Goal: Information Seeking & Learning: Check status

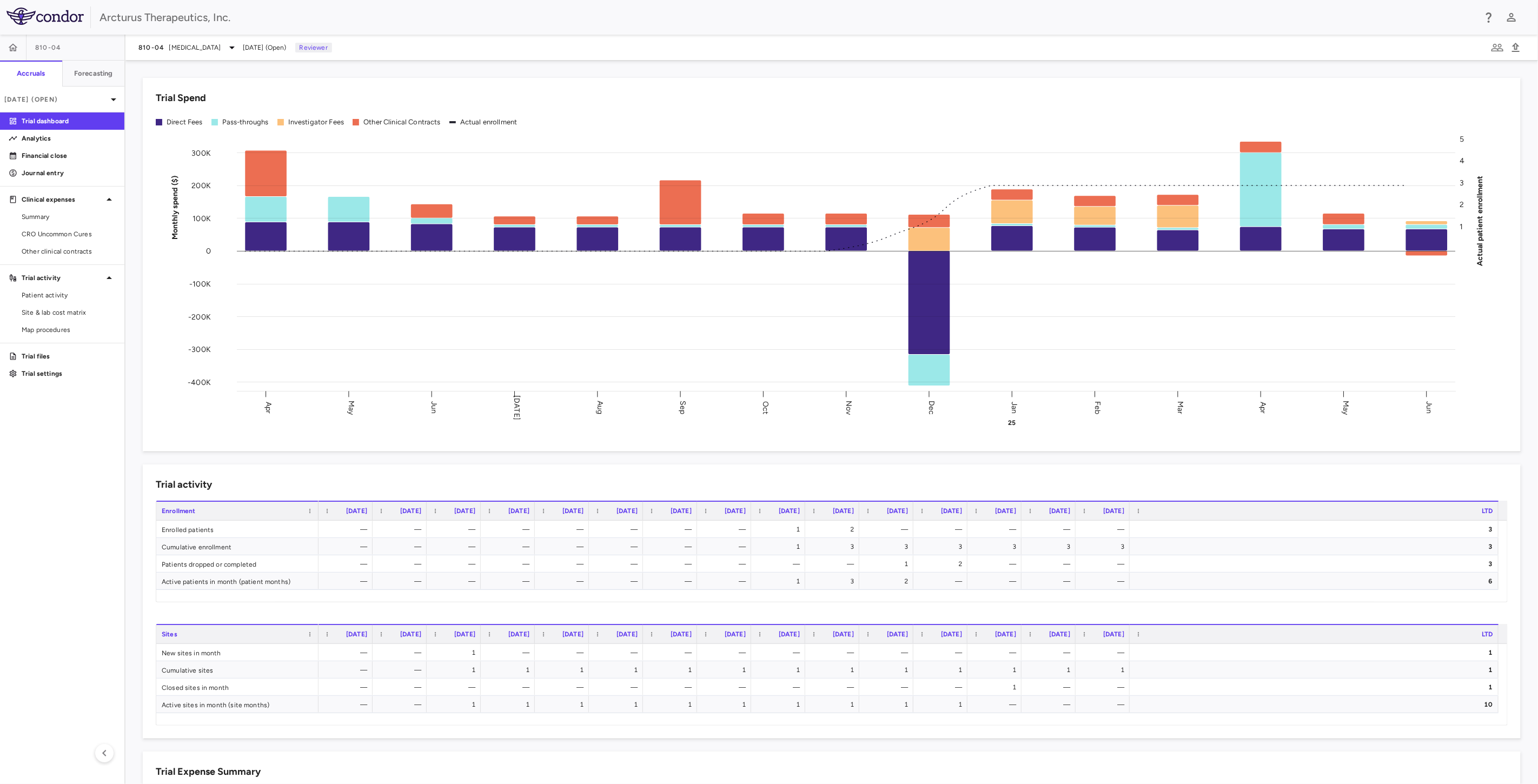
click at [235, 39] on div "810-04 [MEDICAL_DATA] [DATE] (Open) Reviewer" at bounding box center [831, 47] width 1412 height 26
click at [221, 42] on span "[MEDICAL_DATA]" at bounding box center [195, 47] width 52 height 10
click at [201, 71] on p "[MEDICAL_DATA]" at bounding box center [229, 76] width 143 height 10
click at [116, 98] on div at bounding box center [769, 392] width 1538 height 784
click at [113, 98] on icon at bounding box center [114, 99] width 6 height 2
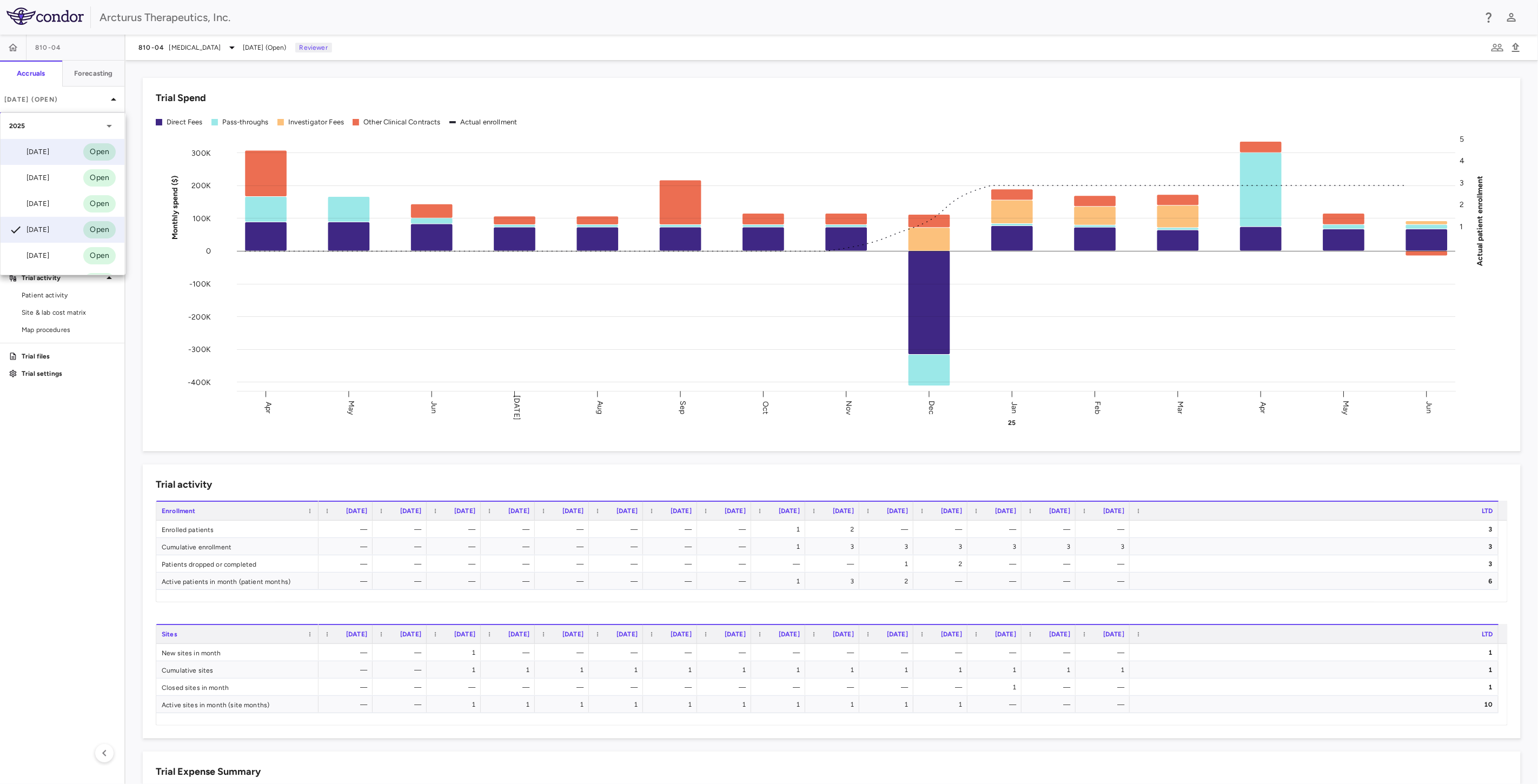
click at [50, 146] on div "[DATE]" at bounding box center [30, 152] width 40 height 13
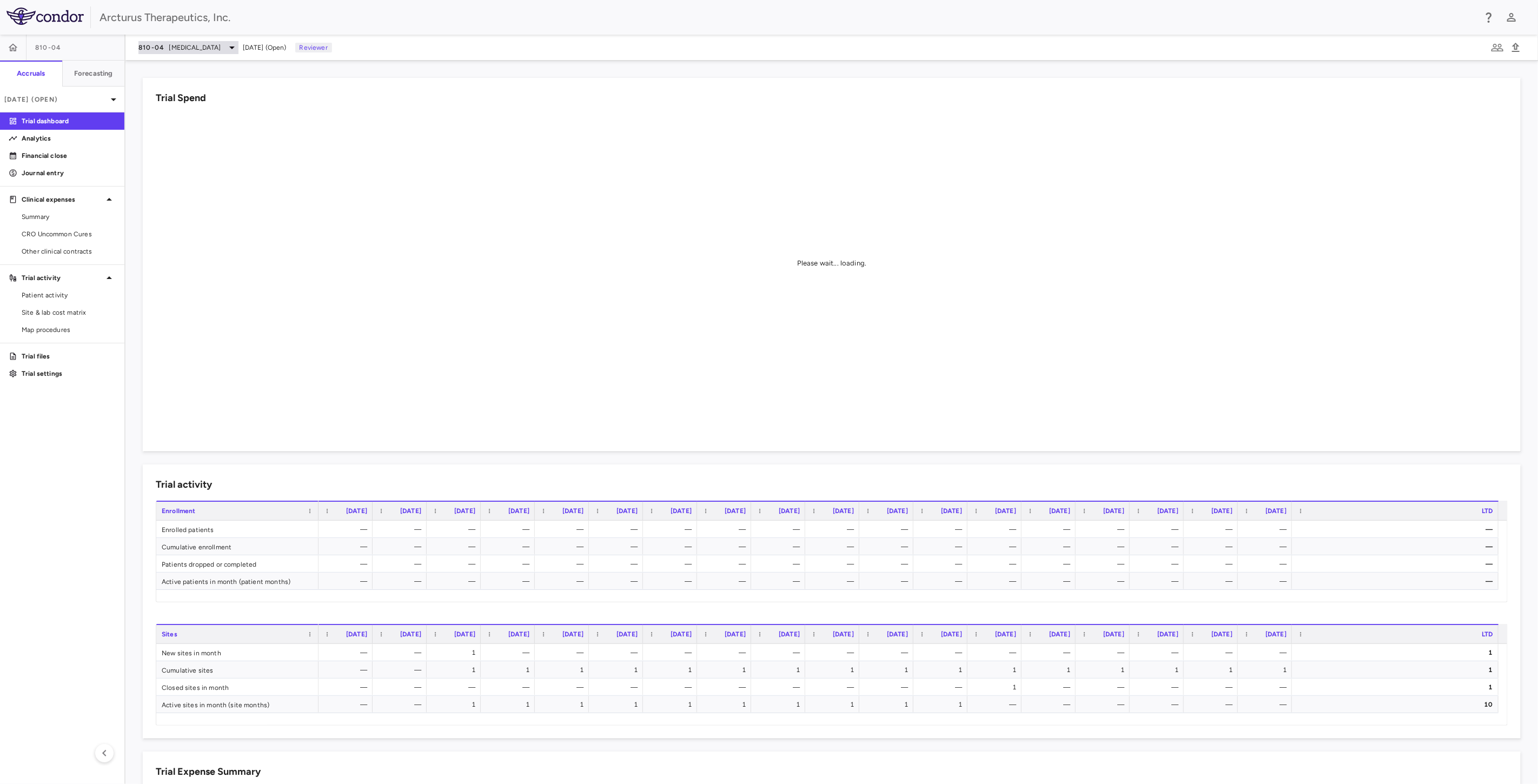
click at [221, 51] on span "[MEDICAL_DATA]" at bounding box center [195, 47] width 52 height 10
click at [213, 76] on p "[MEDICAL_DATA]" at bounding box center [229, 76] width 143 height 10
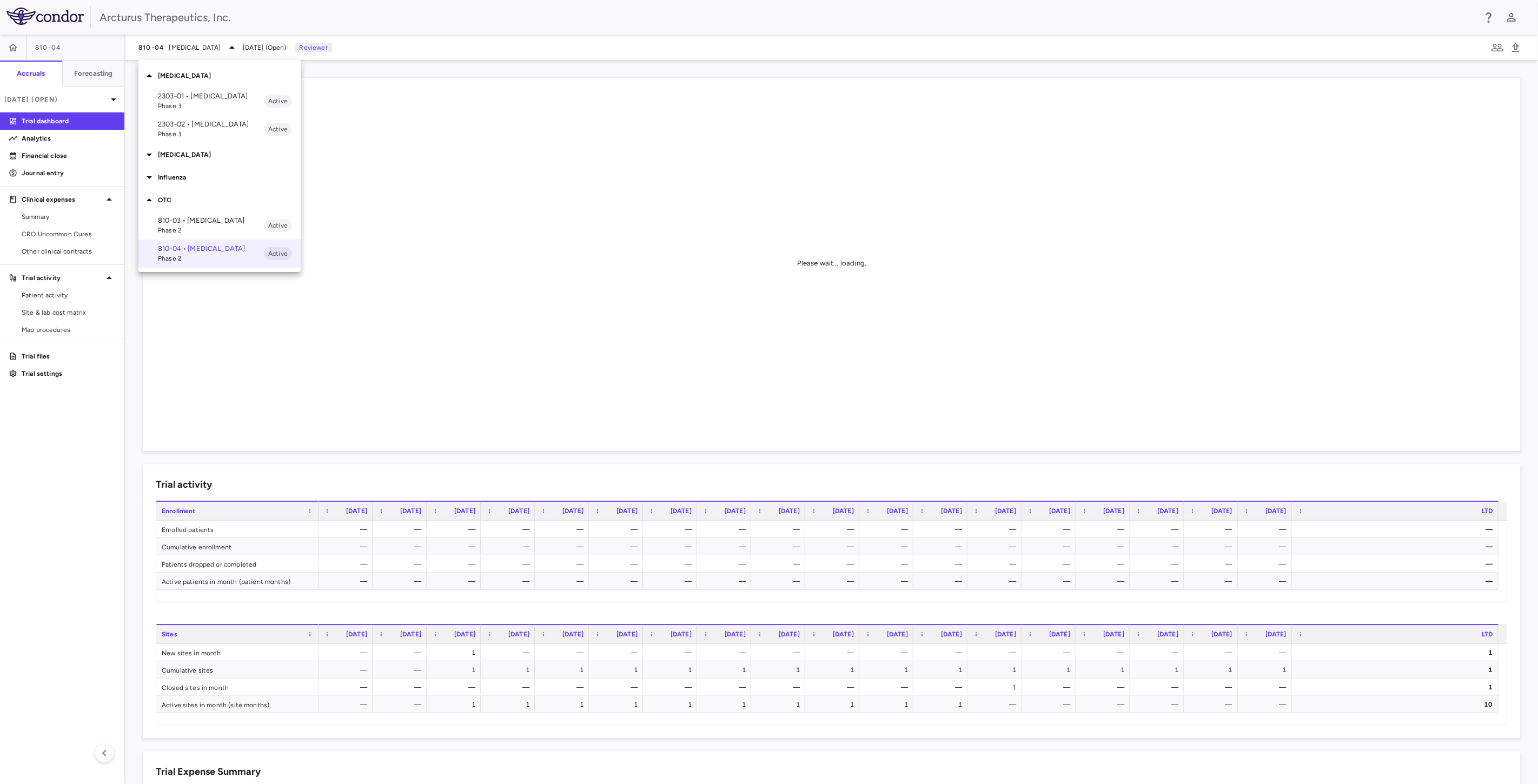
click at [212, 98] on p "2303-01 • [MEDICAL_DATA]" at bounding box center [211, 96] width 106 height 10
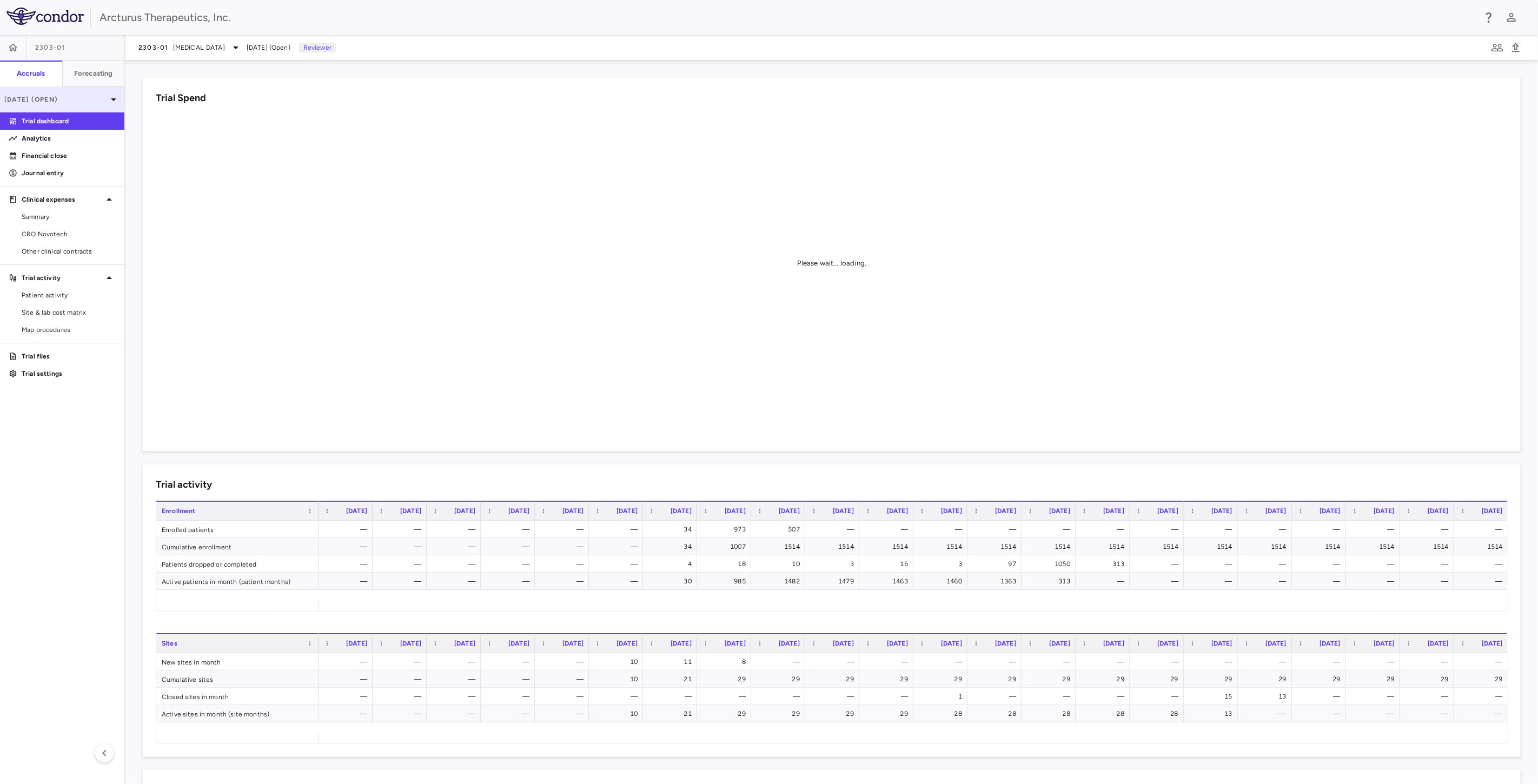
click at [105, 105] on div "[DATE] (Open)" at bounding box center [62, 99] width 125 height 26
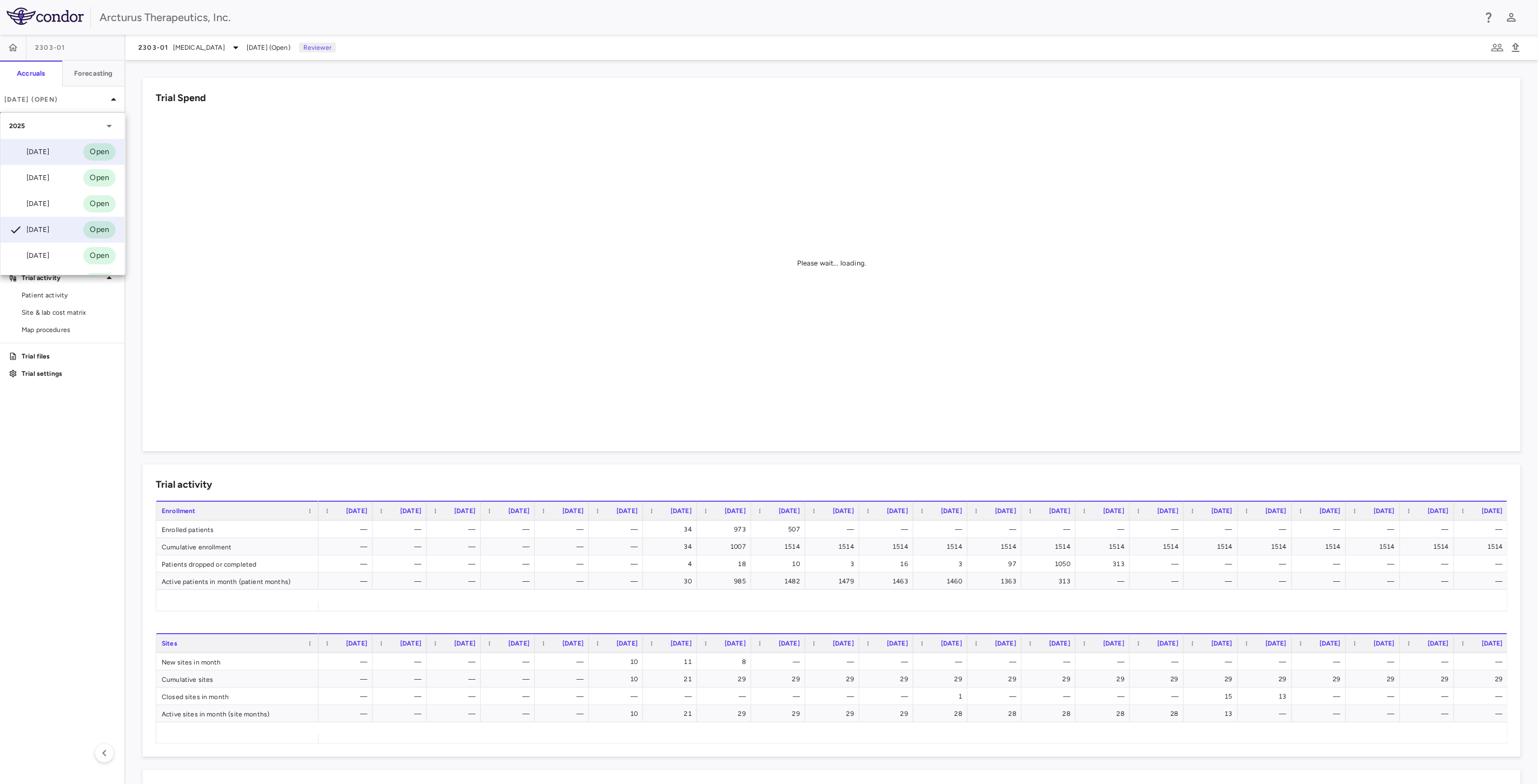
click at [68, 153] on div "[DATE] Open" at bounding box center [62, 152] width 124 height 26
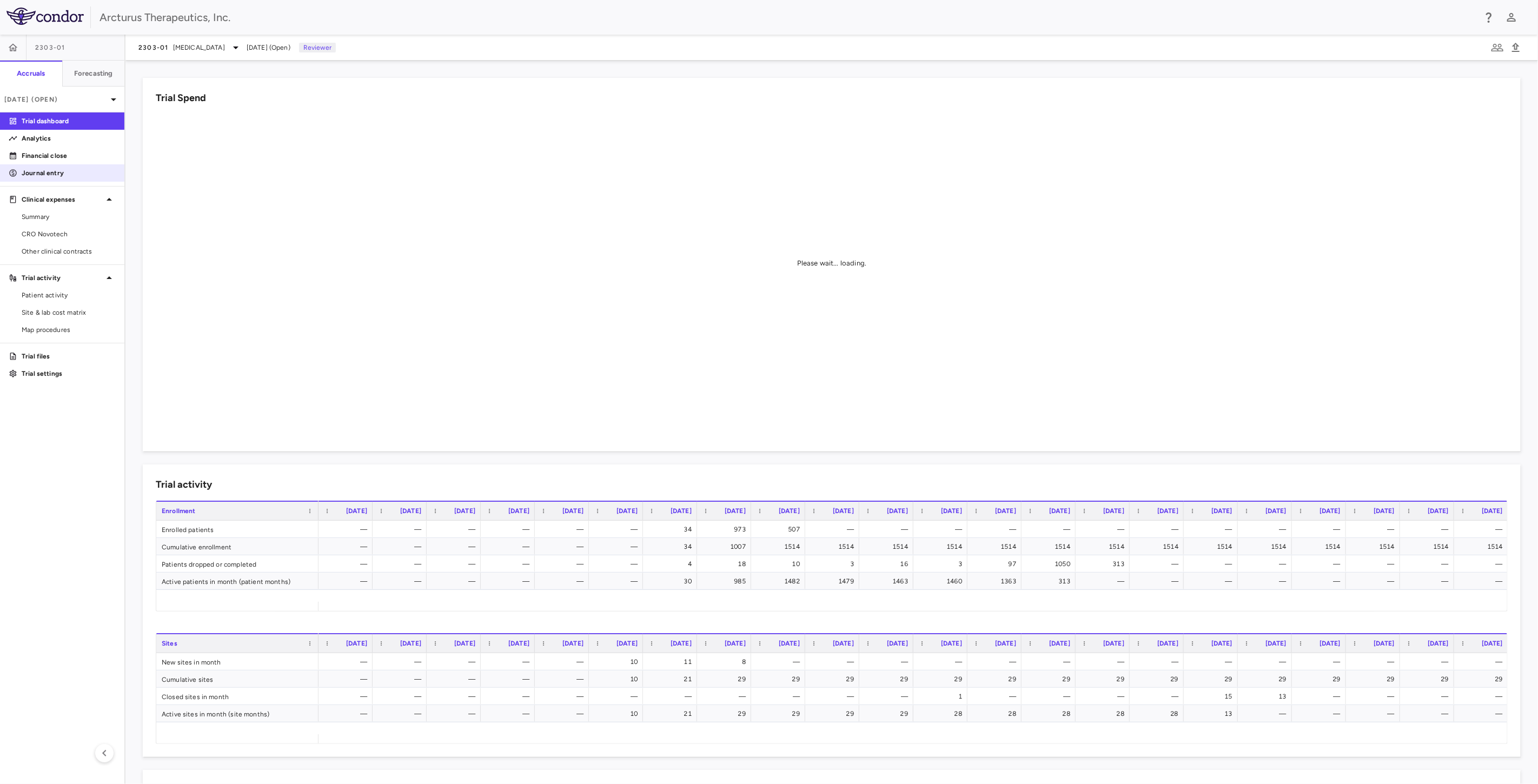
drag, startPoint x: 48, startPoint y: 140, endPoint x: 100, endPoint y: 165, distance: 57.7
click at [48, 140] on p "Analytics" at bounding box center [69, 138] width 94 height 10
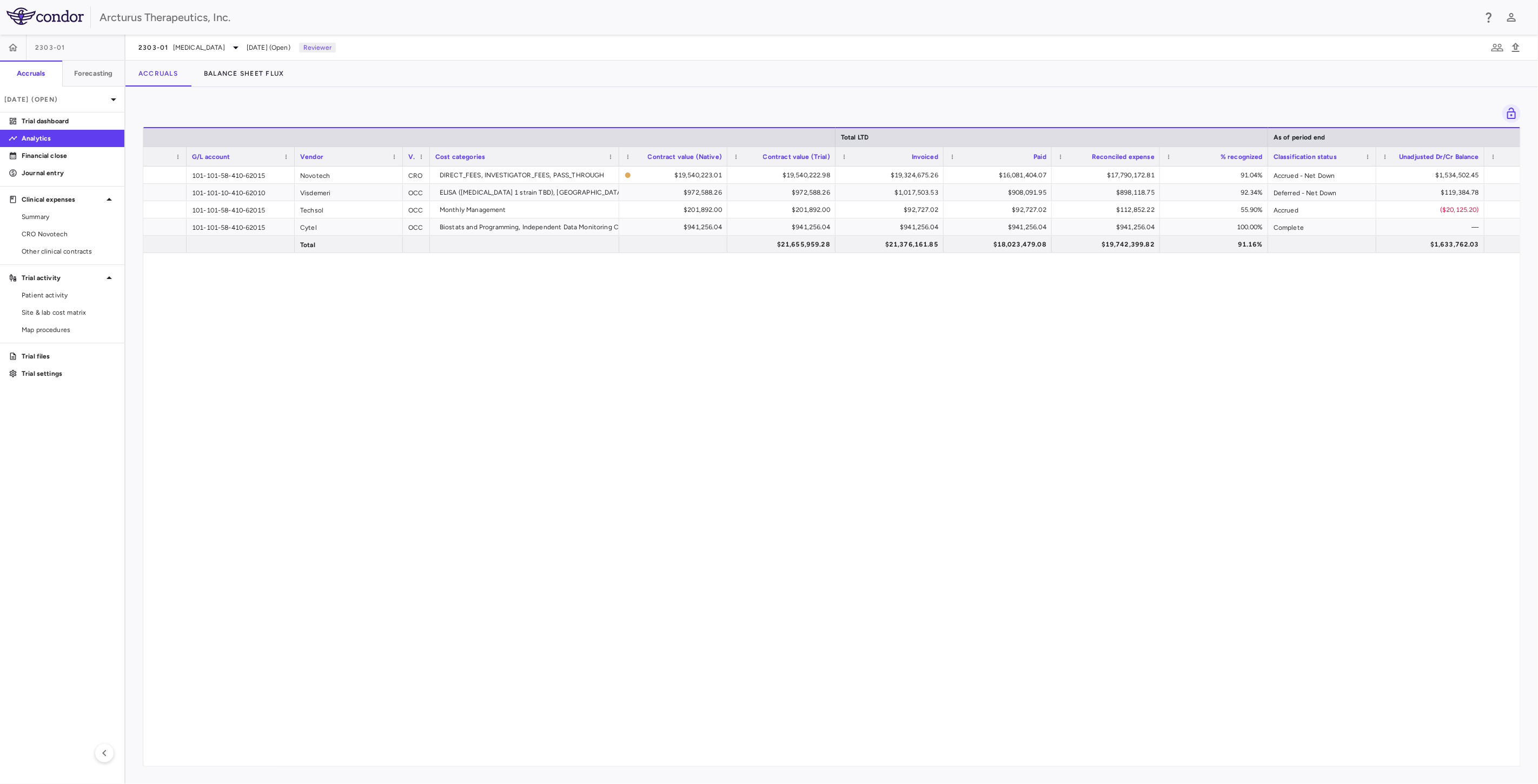
scroll to position [0, 73]
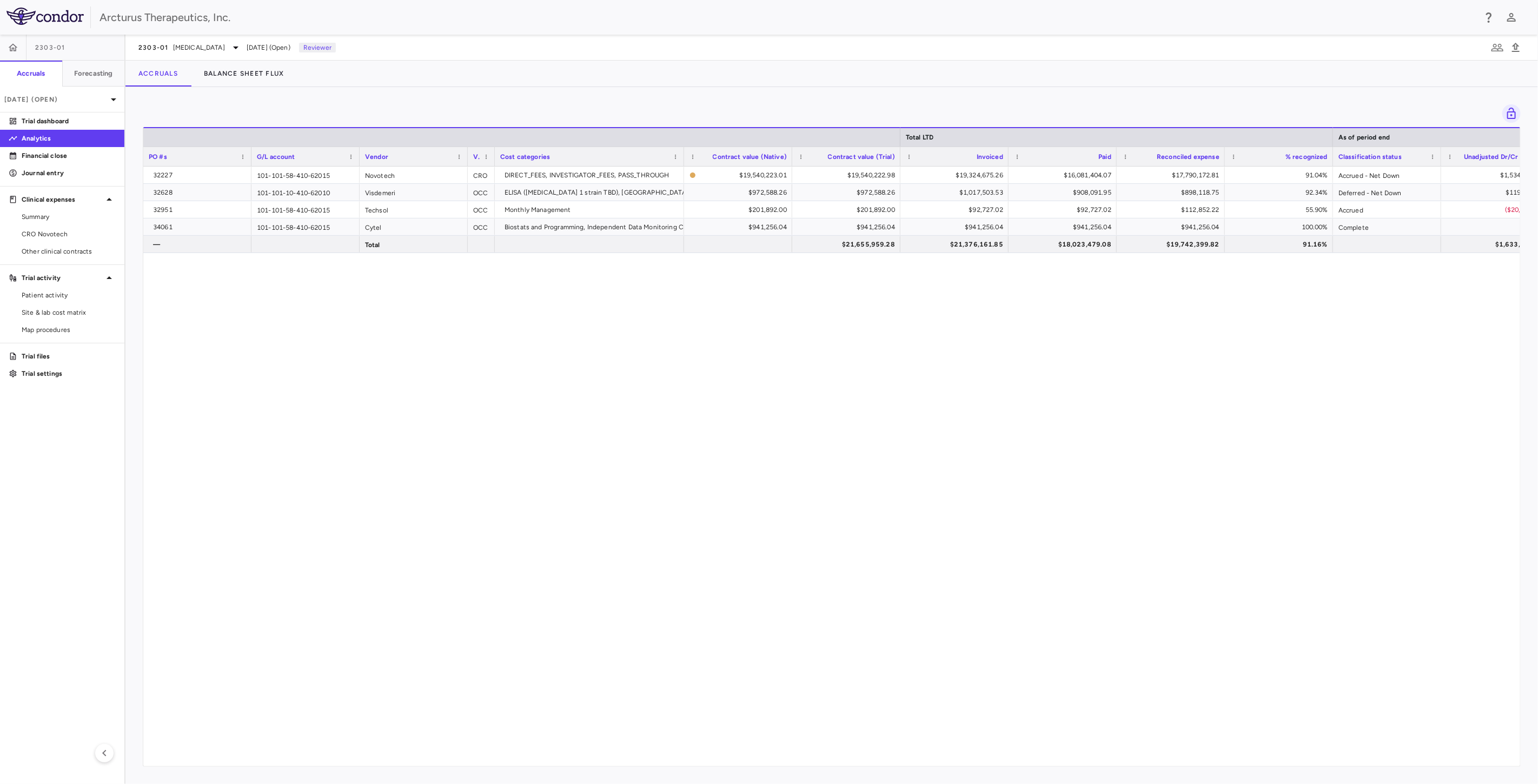
click at [581, 467] on div "32227 101-101-58-410-62015 Novotech CRO DIRECT_FEES, INVESTIGATOR_FEES, PASS_TH…" at bounding box center [831, 461] width 1377 height 591
click at [582, 503] on div "32227 101-101-58-410-62015 Novotech CRO DIRECT_FEES, INVESTIGATOR_FEES, PASS_TH…" at bounding box center [831, 461] width 1377 height 591
click at [56, 151] on p "Financial close" at bounding box center [69, 156] width 94 height 10
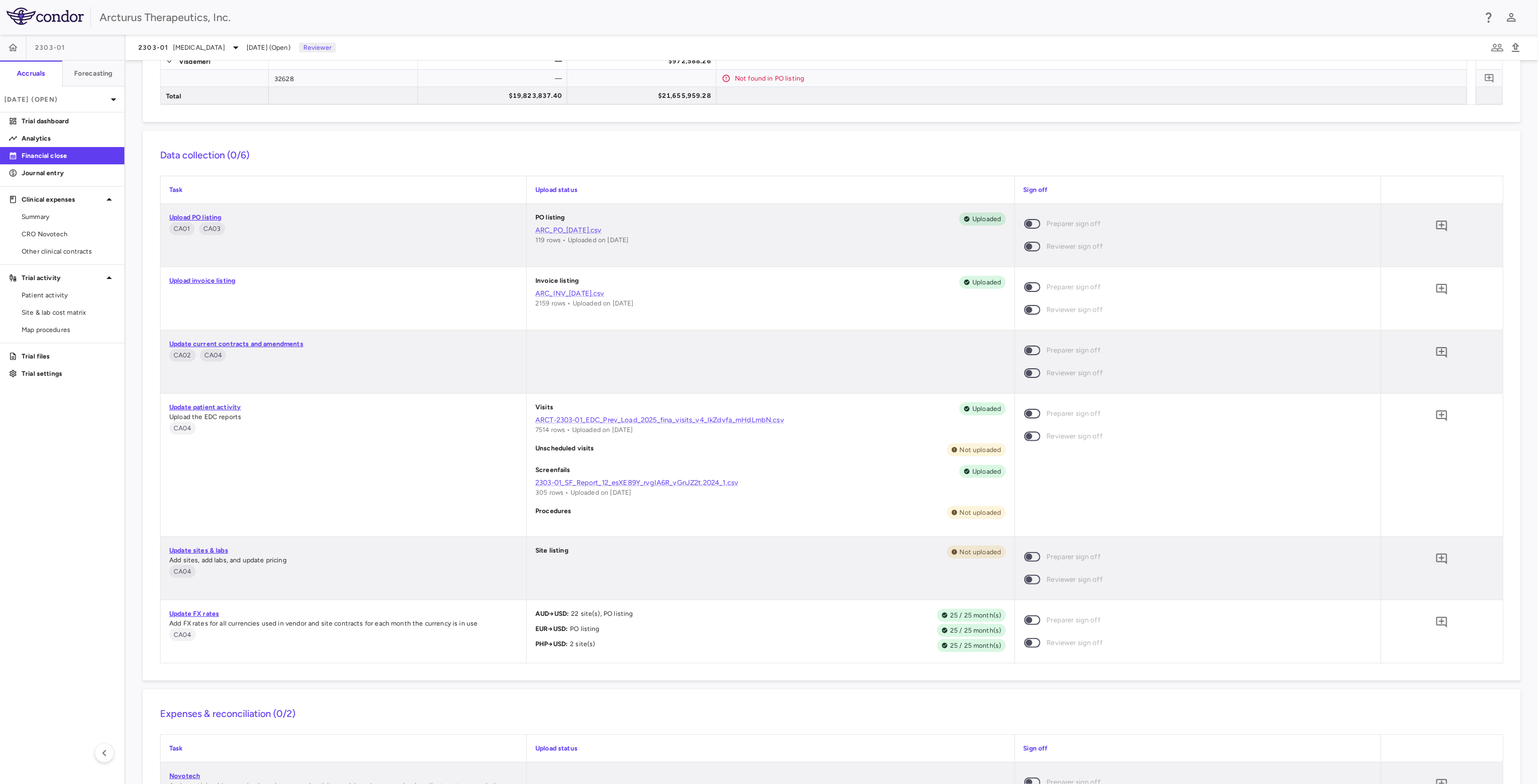
scroll to position [240, 0]
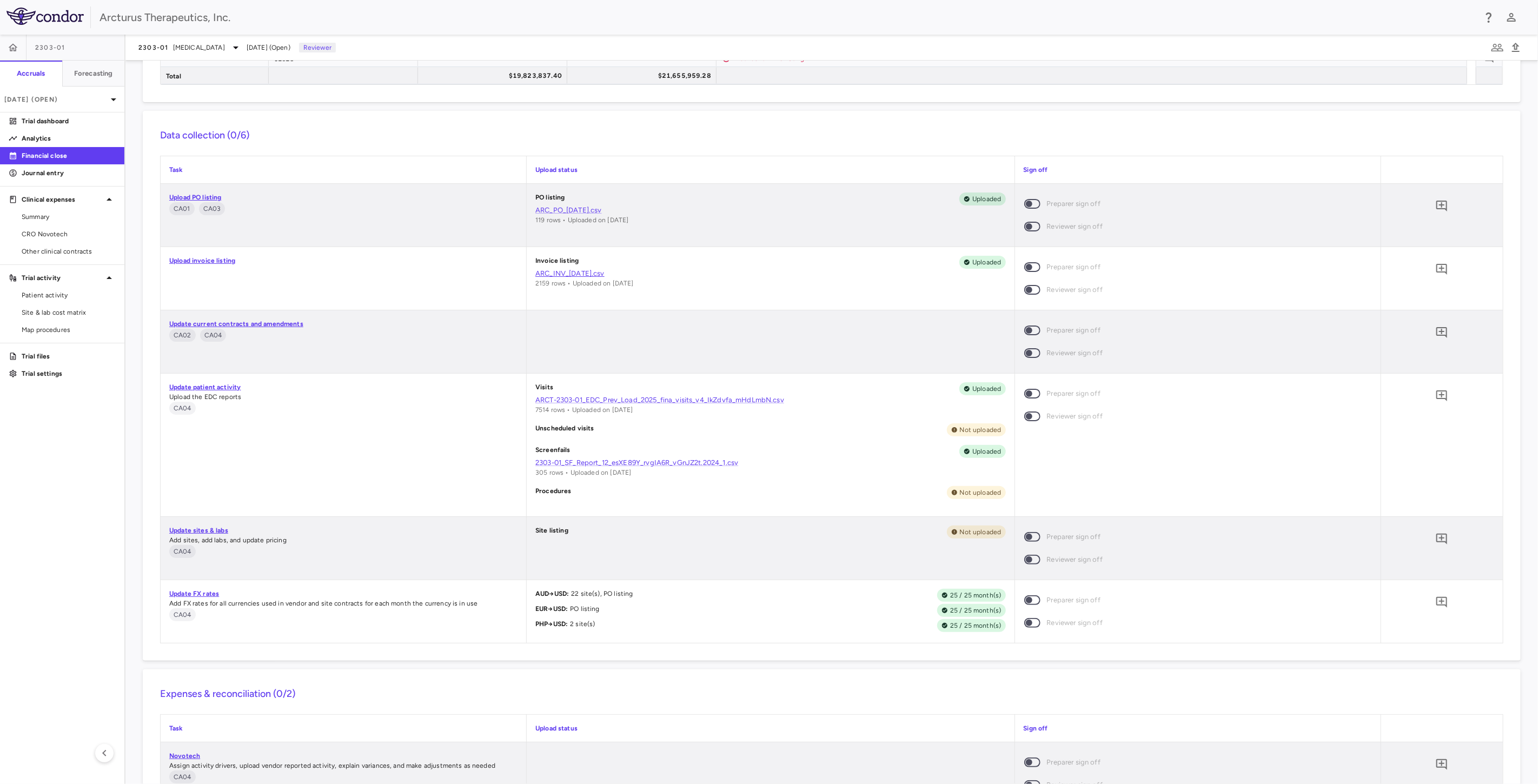
click at [576, 273] on link "ARC_INV_10.9.2025.csv" at bounding box center [771, 273] width 470 height 10
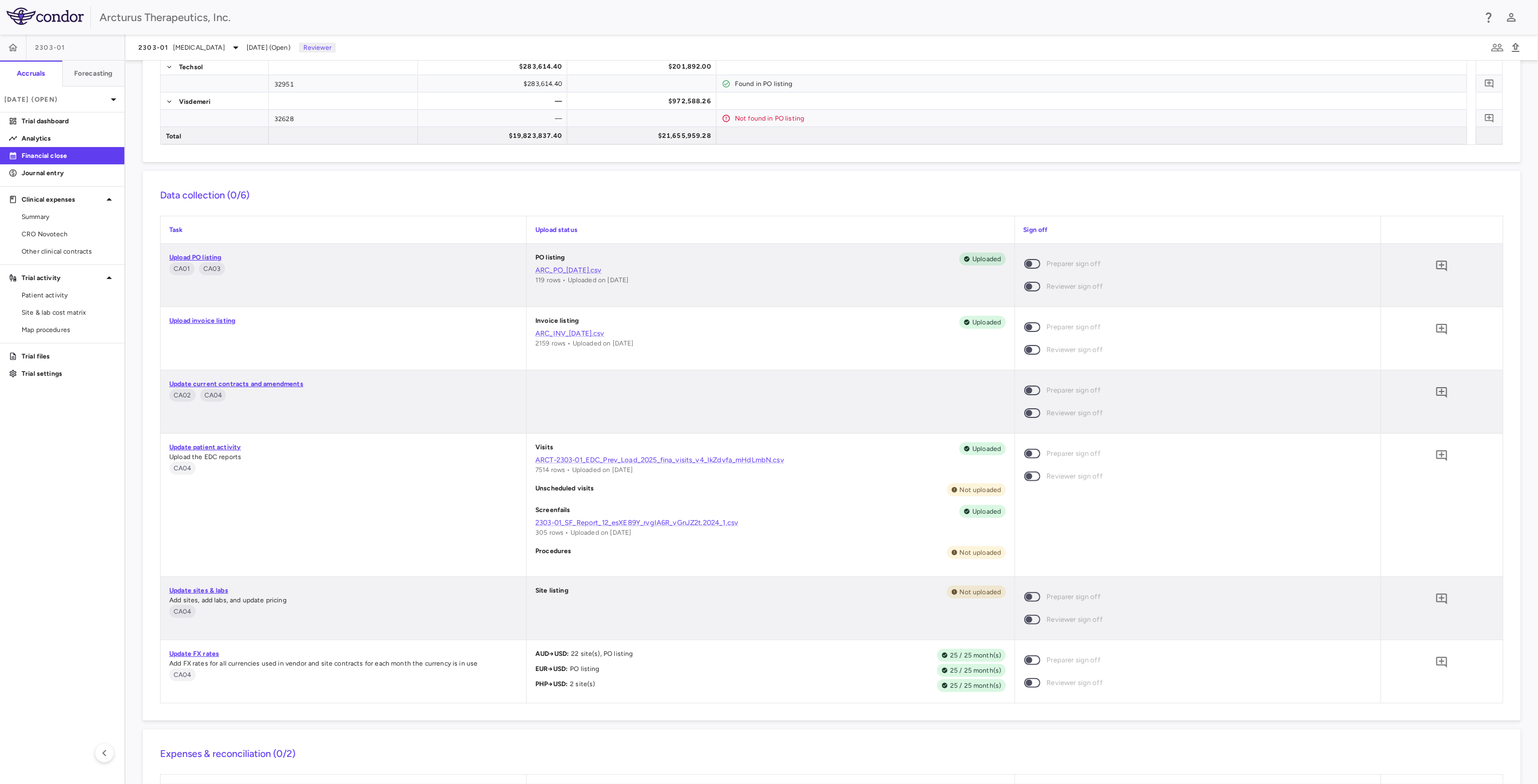
click at [761, 177] on div "Data collection (0/6) Task Upload status Sign off Upload PO listing CA01 CA03 P…" at bounding box center [832, 446] width 1378 height 550
click at [810, 180] on div "Data collection (0/6) Task Upload status Sign off Upload PO listing CA01 CA03 P…" at bounding box center [832, 446] width 1378 height 550
drag, startPoint x: 758, startPoint y: 172, endPoint x: 843, endPoint y: 179, distance: 85.3
click at [758, 172] on div "Data collection (0/6) Task Upload status Sign off Upload PO listing CA01 CA03 P…" at bounding box center [832, 446] width 1378 height 550
click at [843, 179] on div "Data collection (0/6) Task Upload status Sign off Upload PO listing CA01 CA03 P…" at bounding box center [832, 446] width 1378 height 550
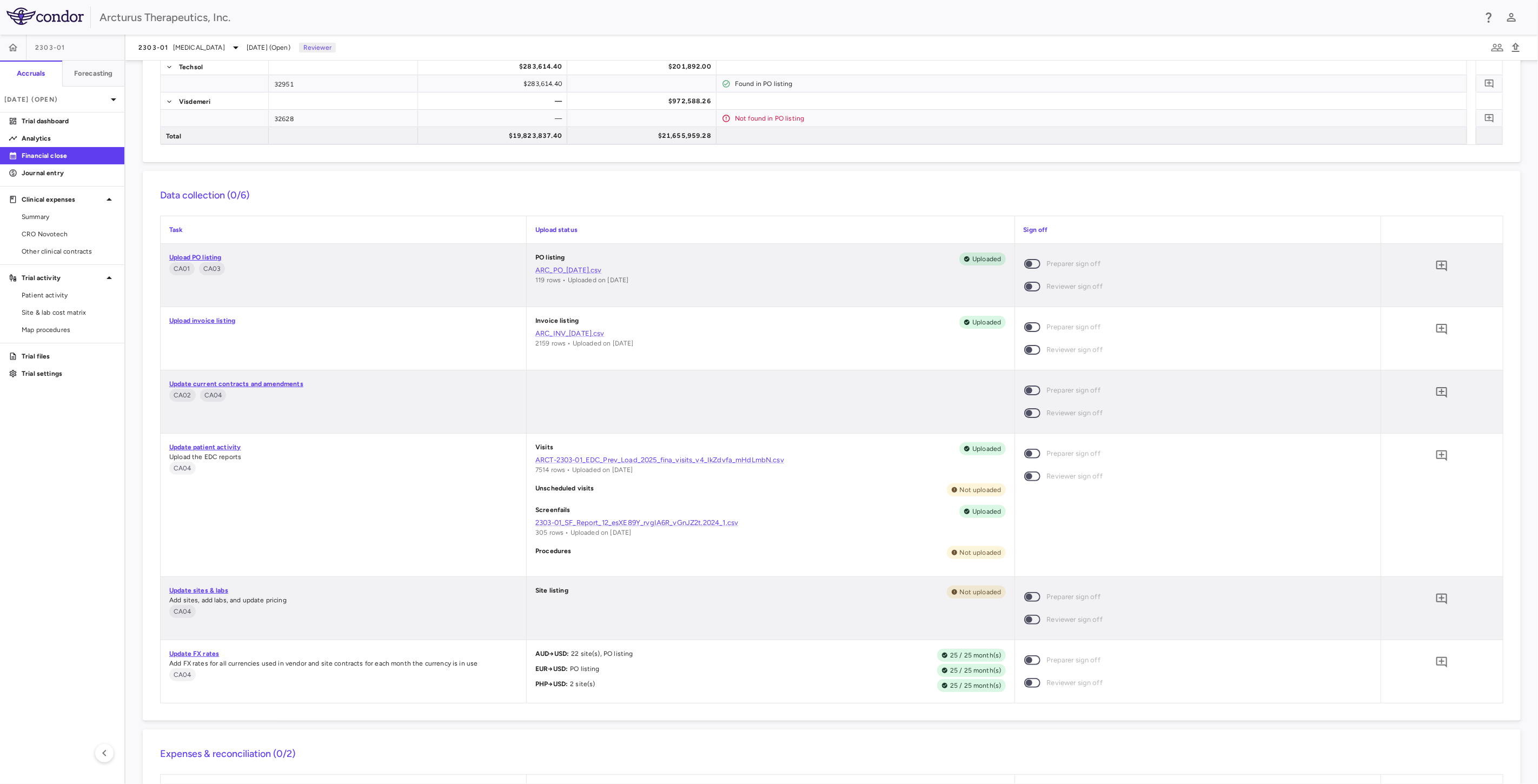
click at [680, 181] on div "Data collection (0/6) Task Upload status Sign off Upload PO listing CA01 CA03 P…" at bounding box center [832, 446] width 1378 height 550
click at [782, 188] on h6 "Data collection (0/6)" at bounding box center [831, 195] width 1343 height 14
click at [819, 191] on h6 "Data collection (0/6)" at bounding box center [831, 195] width 1343 height 14
click at [906, 192] on h6 "Data collection (0/6)" at bounding box center [831, 195] width 1343 height 14
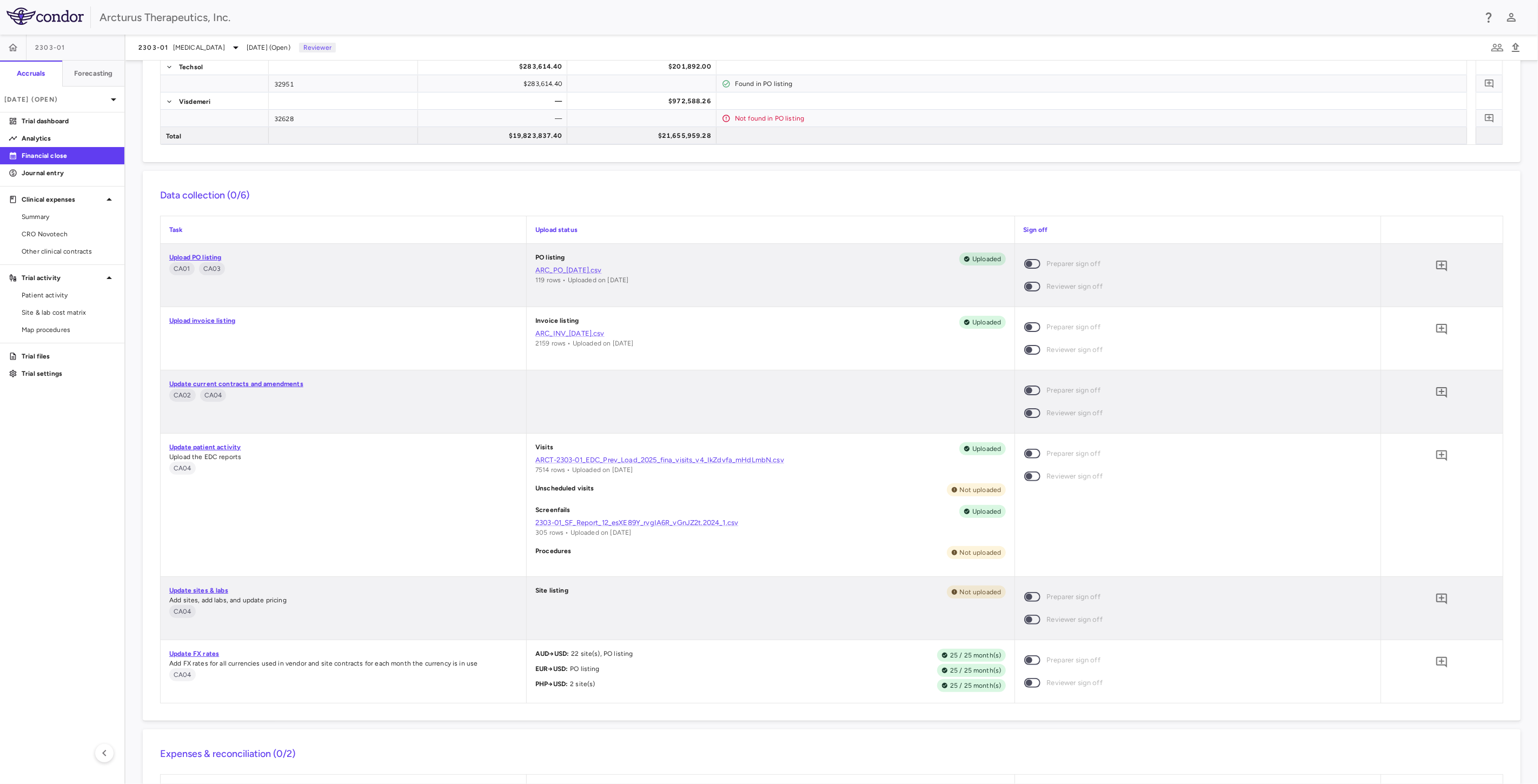
click at [906, 192] on h6 "Data collection (0/6)" at bounding box center [831, 195] width 1343 height 14
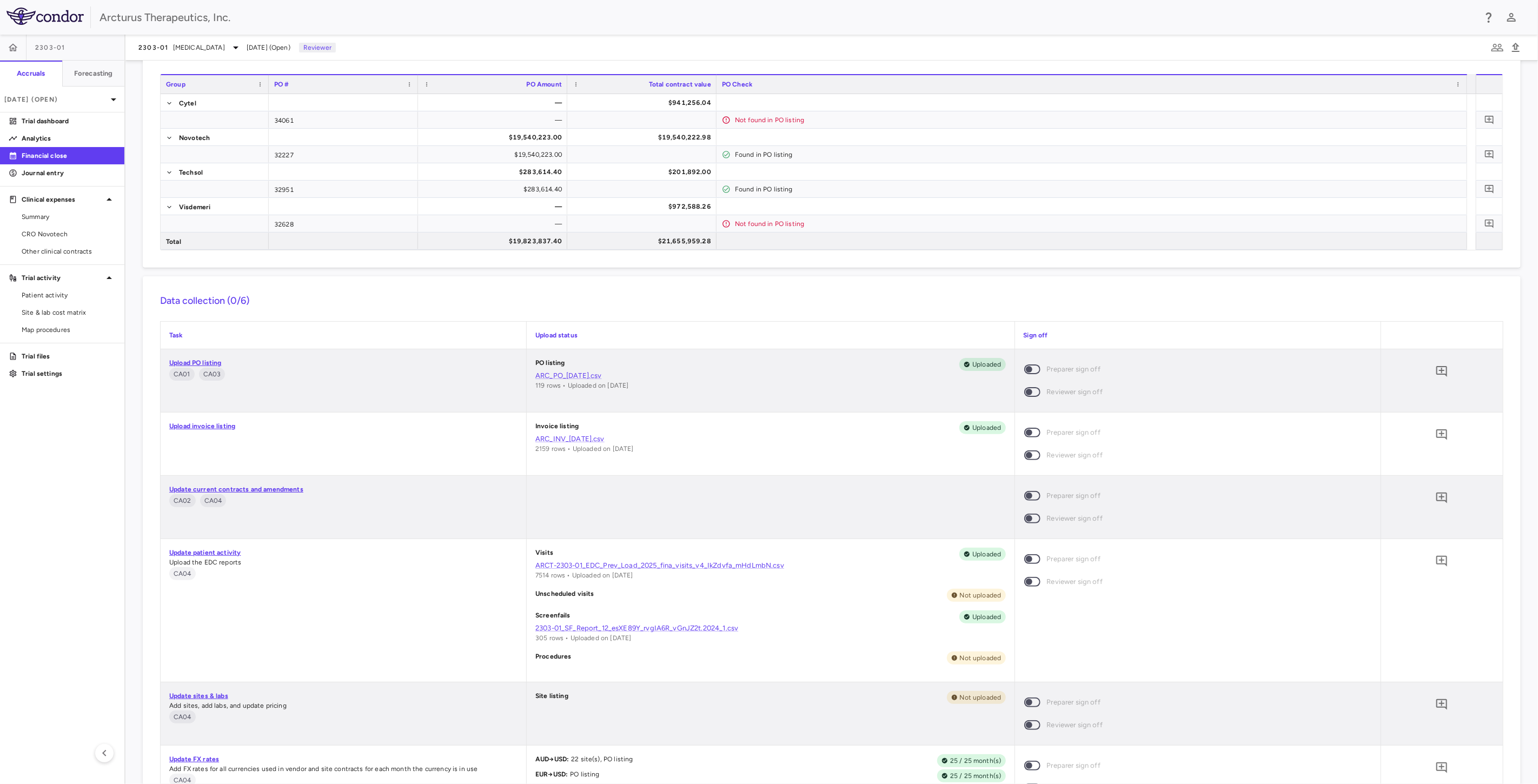
scroll to position [0, 0]
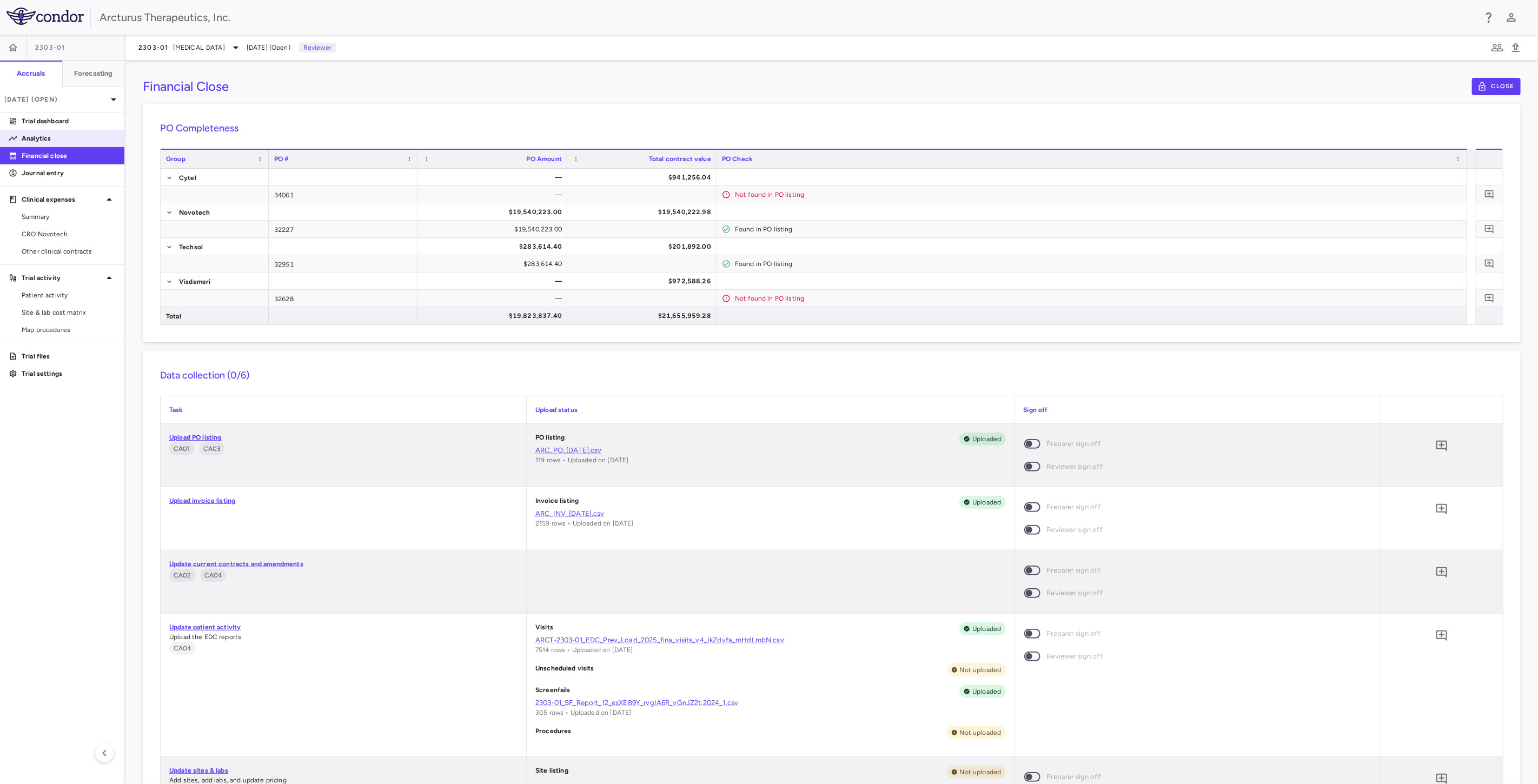
click at [57, 134] on p "Analytics" at bounding box center [69, 138] width 94 height 10
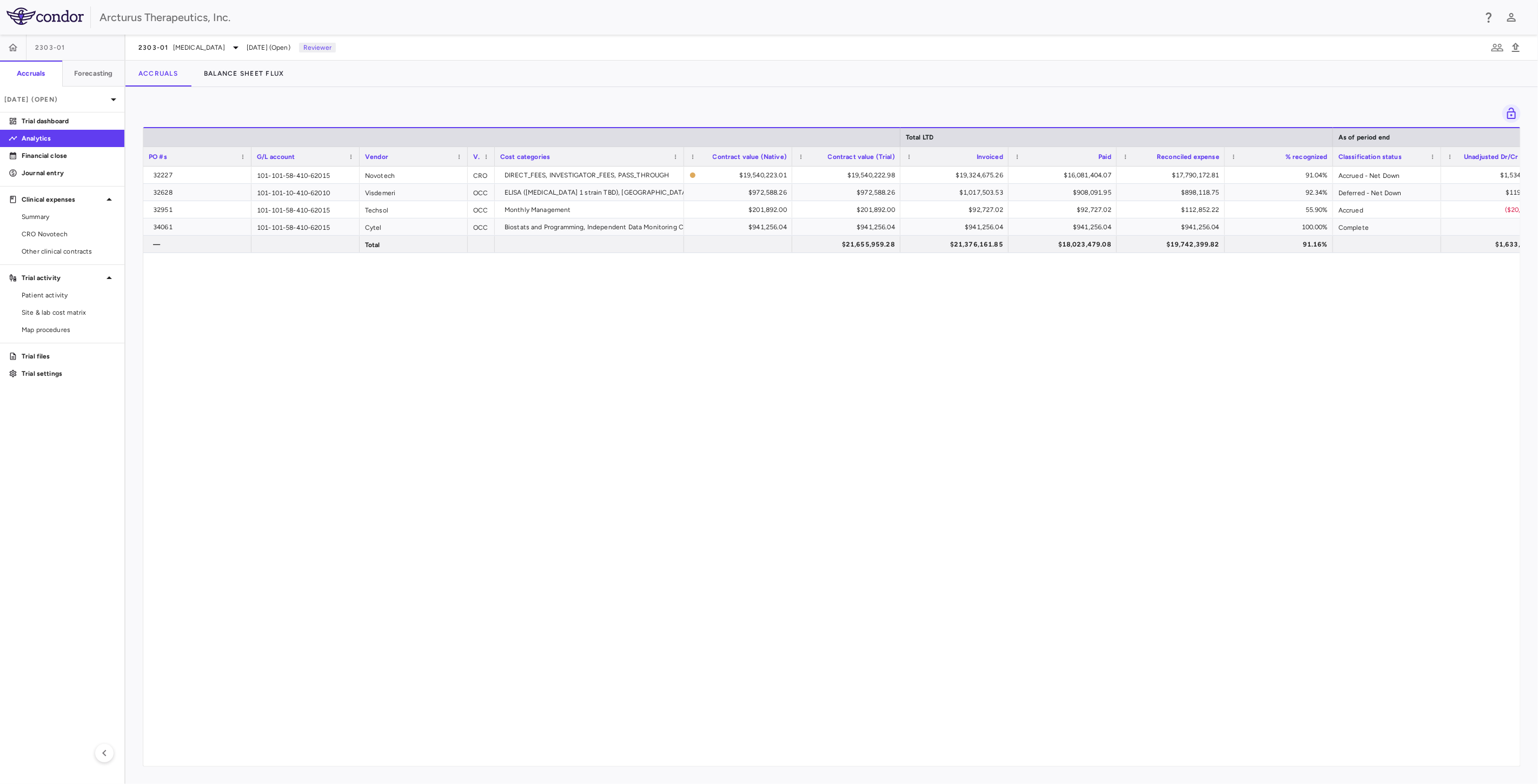
click at [629, 296] on div "32227 101-101-58-410-62015 Novotech CRO DIRECT_FEES, INVESTIGATOR_FEES, PASS_TH…" at bounding box center [831, 461] width 1377 height 591
click at [647, 330] on div "32227 101-101-58-410-62015 Novotech CRO DIRECT_FEES, INVESTIGATOR_FEES, PASS_TH…" at bounding box center [831, 461] width 1377 height 591
click at [659, 304] on div "32227 101-101-58-410-62015 Novotech CRO DIRECT_FEES, INVESTIGATOR_FEES, PASS_TH…" at bounding box center [831, 461] width 1377 height 591
click at [679, 340] on div "32227 101-101-58-410-62015 Novotech CRO DIRECT_FEES, INVESTIGATOR_FEES, PASS_TH…" at bounding box center [831, 461] width 1377 height 591
drag, startPoint x: 696, startPoint y: 325, endPoint x: 727, endPoint y: 352, distance: 41.1
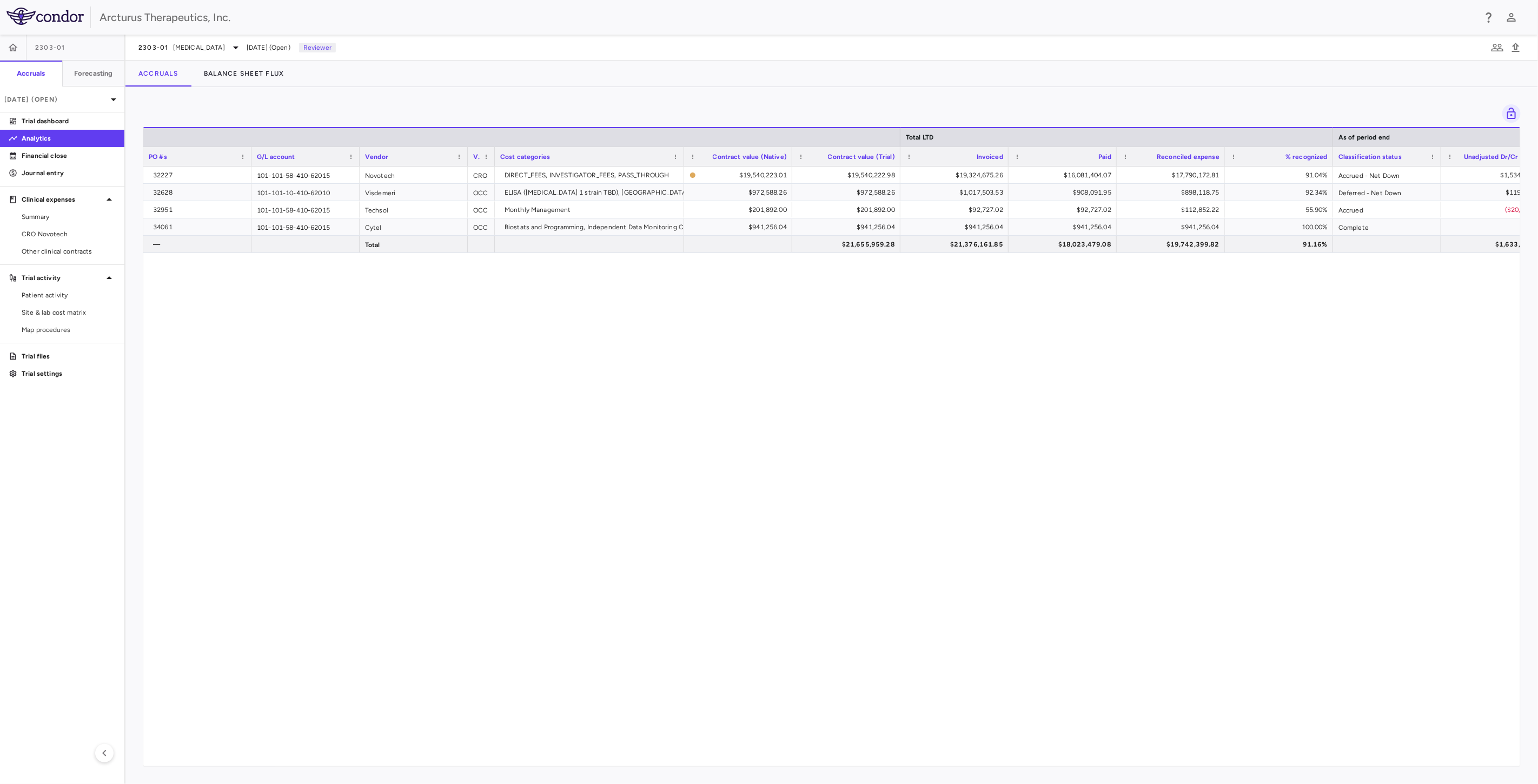
click at [696, 325] on div "32227 101-101-58-410-62015 Novotech CRO DIRECT_FEES, INVESTIGATOR_FEES, PASS_TH…" at bounding box center [831, 461] width 1377 height 591
drag, startPoint x: 727, startPoint y: 352, endPoint x: 731, endPoint y: 327, distance: 25.3
click at [727, 350] on div "32227 101-101-58-410-62015 Novotech CRO DIRECT_FEES, INVESTIGATOR_FEES, PASS_TH…" at bounding box center [831, 461] width 1377 height 591
click at [731, 327] on div "32227 101-101-58-410-62015 Novotech CRO DIRECT_FEES, INVESTIGATOR_FEES, PASS_TH…" at bounding box center [831, 461] width 1377 height 591
click at [743, 339] on div "32227 101-101-58-410-62015 Novotech CRO DIRECT_FEES, INVESTIGATOR_FEES, PASS_TH…" at bounding box center [831, 461] width 1377 height 591
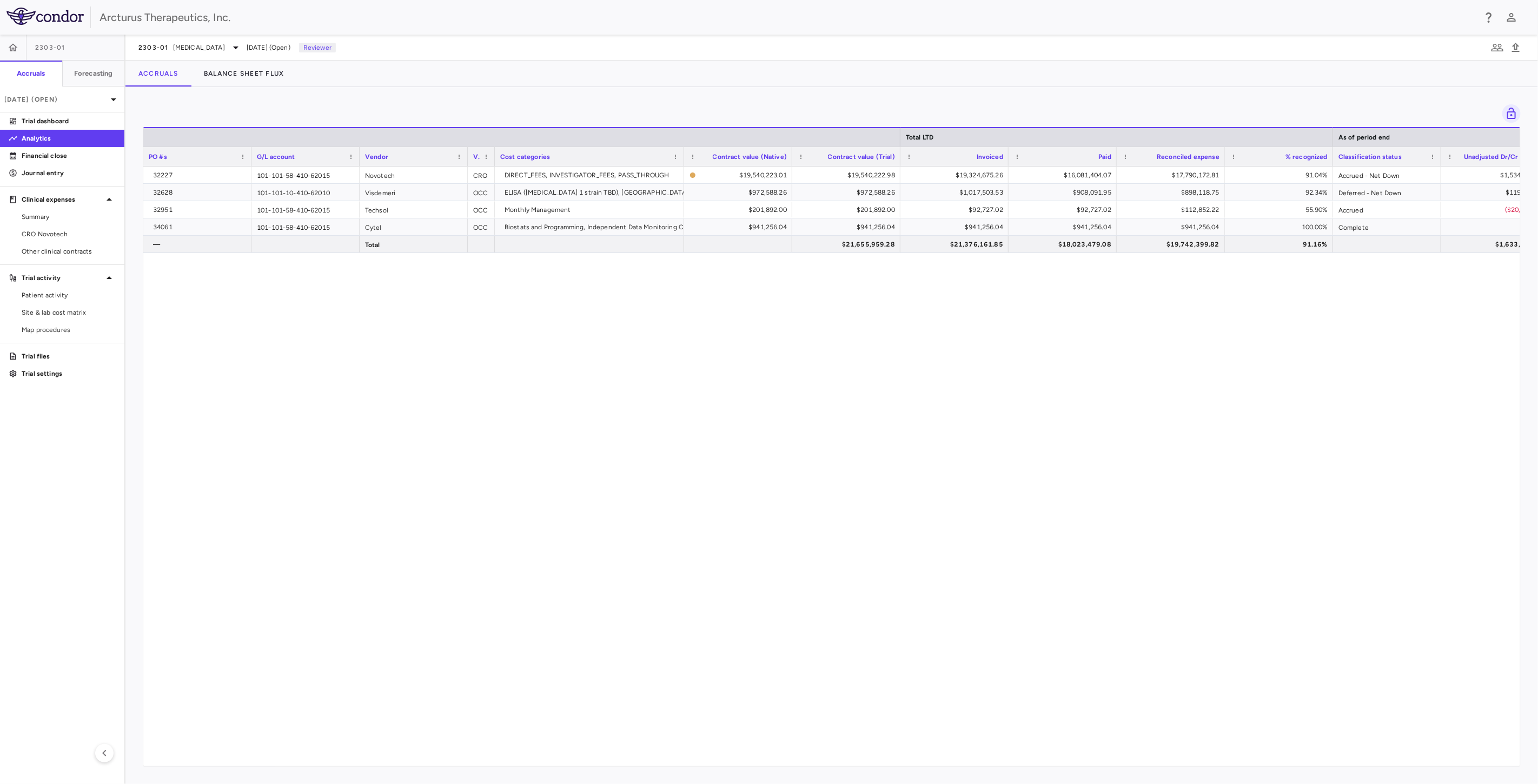
click at [744, 319] on div "32227 101-101-58-410-62015 Novotech CRO DIRECT_FEES, INVESTIGATOR_FEES, PASS_TH…" at bounding box center [831, 461] width 1377 height 591
click at [749, 328] on div "32227 101-101-58-410-62015 Novotech CRO DIRECT_FEES, INVESTIGATOR_FEES, PASS_TH…" at bounding box center [831, 461] width 1377 height 591
click at [639, 338] on div "32227 101-101-58-410-62015 Novotech CRO DIRECT_FEES, INVESTIGATOR_FEES, PASS_TH…" at bounding box center [831, 461] width 1377 height 591
click at [658, 369] on div "32227 101-101-58-410-62015 Novotech CRO DIRECT_FEES, INVESTIGATOR_FEES, PASS_TH…" at bounding box center [831, 461] width 1377 height 591
drag, startPoint x: 664, startPoint y: 336, endPoint x: 669, endPoint y: 356, distance: 20.6
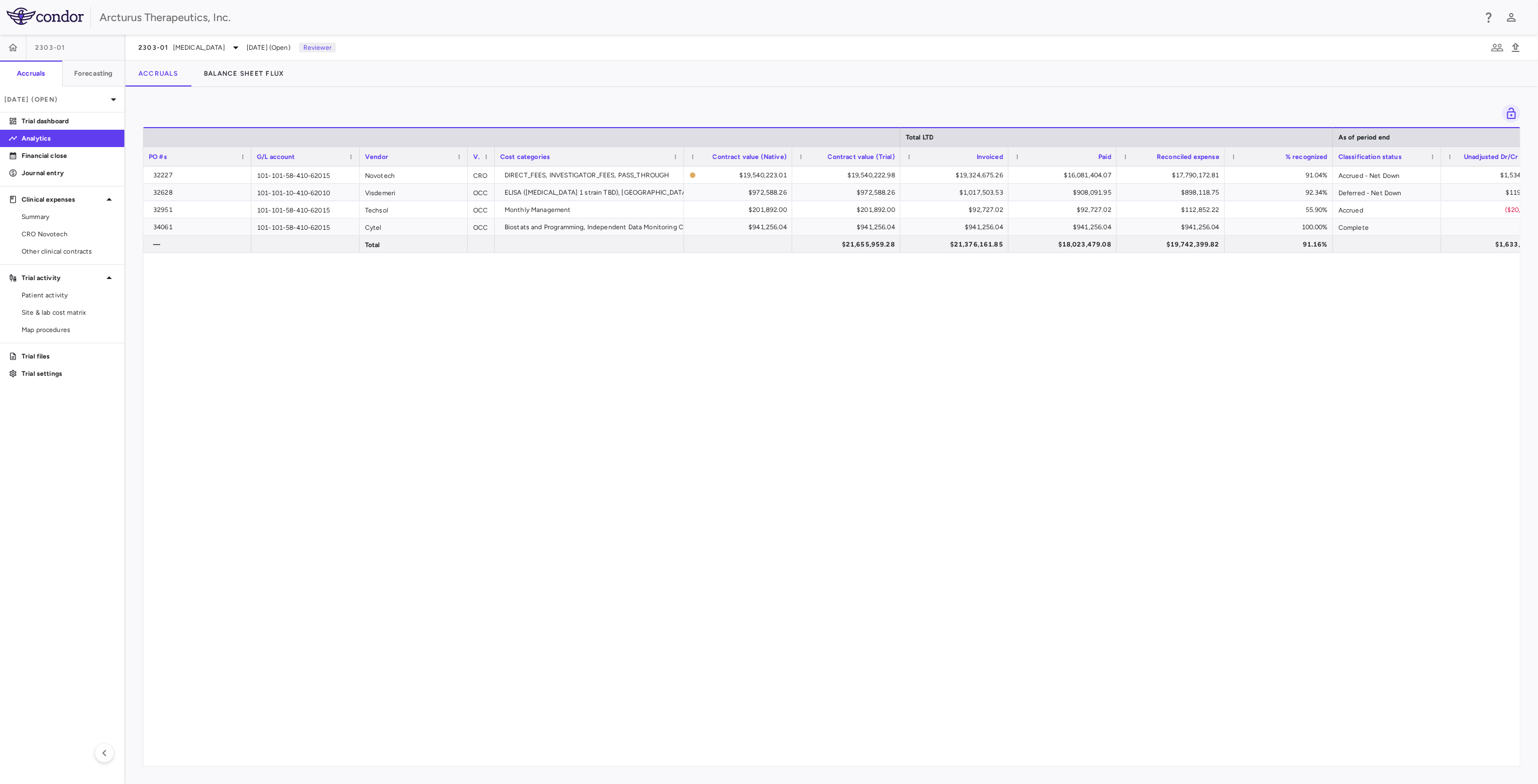
click at [664, 337] on div "32227 101-101-58-410-62015 Novotech CRO DIRECT_FEES, INVESTIGATOR_FEES, PASS_TH…" at bounding box center [831, 461] width 1377 height 591
click at [669, 356] on div "32227 101-101-58-410-62015 Novotech CRO DIRECT_FEES, INVESTIGATOR_FEES, PASS_TH…" at bounding box center [831, 461] width 1377 height 591
click at [745, 420] on div "32227 101-101-58-410-62015 Novotech CRO DIRECT_FEES, INVESTIGATOR_FEES, PASS_TH…" at bounding box center [831, 461] width 1377 height 591
click at [753, 461] on div "32227 101-101-58-410-62015 Novotech CRO DIRECT_FEES, INVESTIGATOR_FEES, PASS_TH…" at bounding box center [831, 461] width 1377 height 591
click at [755, 417] on div "32227 101-101-58-410-62015 Novotech CRO DIRECT_FEES, INVESTIGATOR_FEES, PASS_TH…" at bounding box center [831, 461] width 1377 height 591
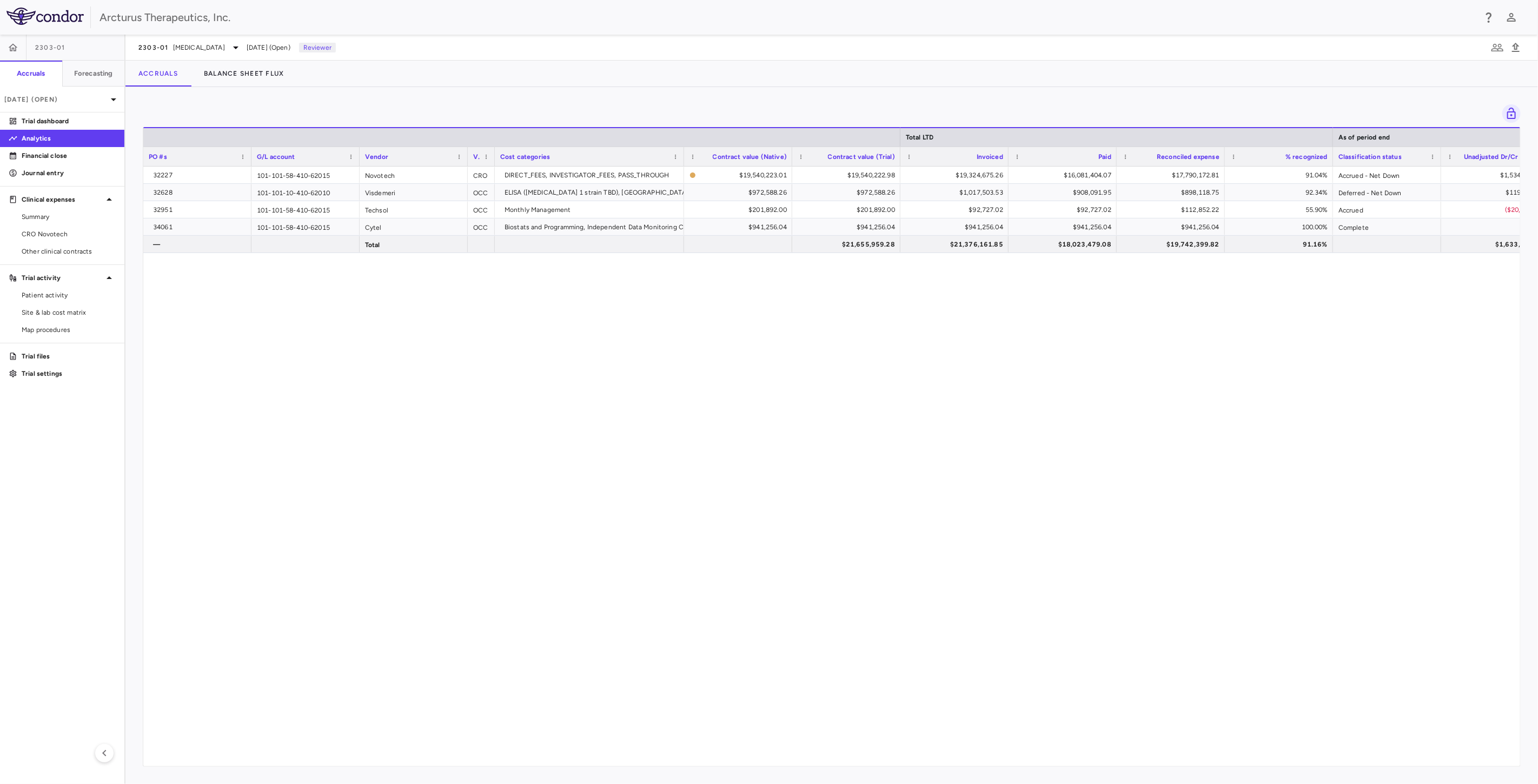
click at [765, 389] on div "32227 101-101-58-410-62015 Novotech CRO DIRECT_FEES, INVESTIGATOR_FEES, PASS_TH…" at bounding box center [831, 461] width 1377 height 591
click at [774, 430] on div "32227 101-101-58-410-62015 Novotech CRO DIRECT_FEES, INVESTIGATOR_FEES, PASS_TH…" at bounding box center [831, 461] width 1377 height 591
click at [803, 285] on div "32227 101-101-58-410-62015 Novotech CRO DIRECT_FEES, INVESTIGATOR_FEES, PASS_TH…" at bounding box center [831, 461] width 1377 height 591
click at [831, 363] on div "32227 101-101-58-410-62015 Novotech CRO DIRECT_FEES, INVESTIGATOR_FEES, PASS_TH…" at bounding box center [831, 461] width 1377 height 591
click at [847, 316] on div "32227 101-101-58-410-62015 Novotech CRO DIRECT_FEES, INVESTIGATOR_FEES, PASS_TH…" at bounding box center [831, 461] width 1377 height 591
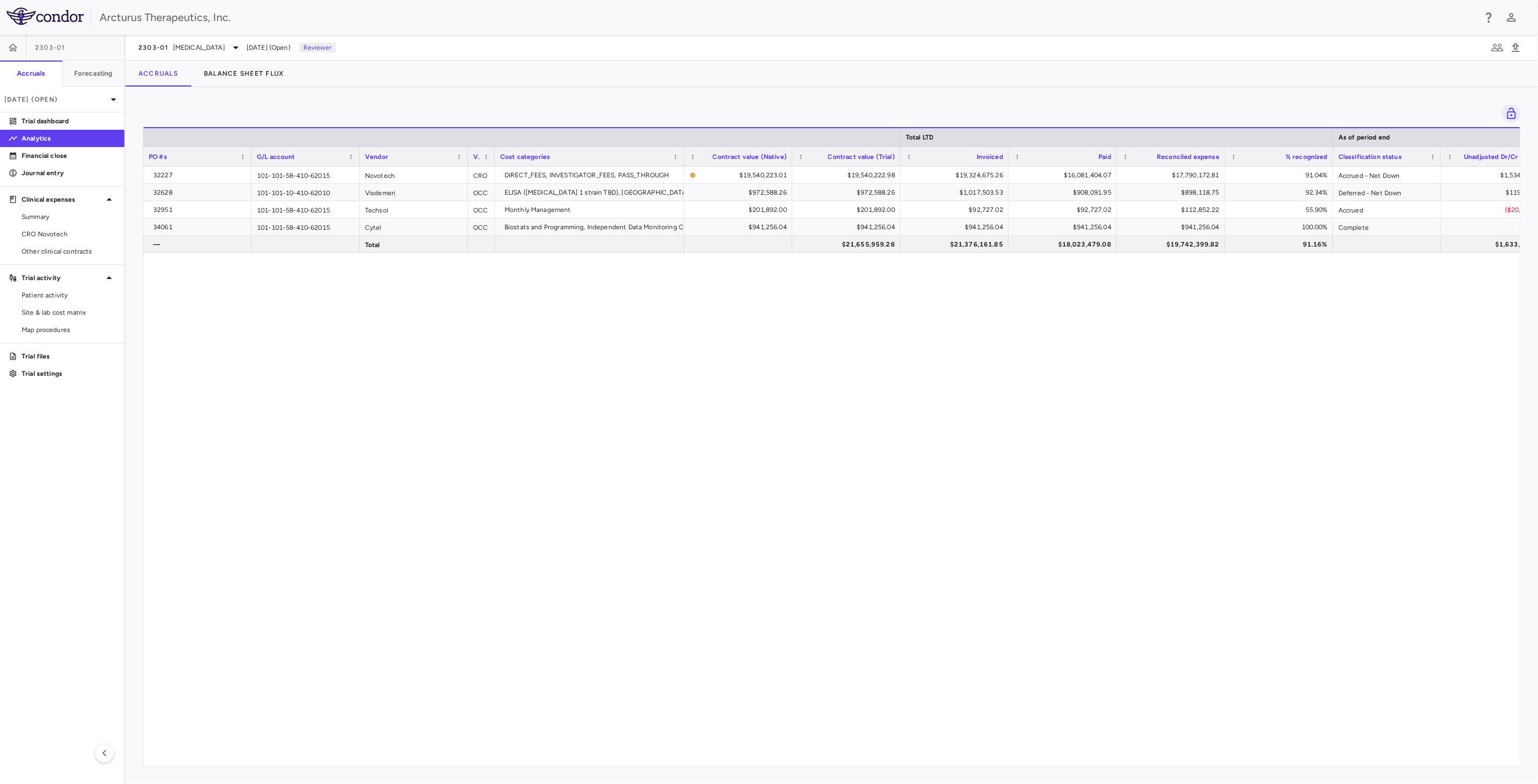
click at [866, 357] on div "32227 101-101-58-410-62015 Novotech CRO DIRECT_FEES, INVESTIGATOR_FEES, PASS_TH…" at bounding box center [831, 461] width 1377 height 591
drag, startPoint x: 900, startPoint y: 322, endPoint x: 906, endPoint y: 335, distance: 14.3
click at [900, 322] on div "32227 101-101-58-410-62015 Novotech CRO DIRECT_FEES, INVESTIGATOR_FEES, PASS_TH…" at bounding box center [831, 461] width 1377 height 591
drag, startPoint x: 925, startPoint y: 363, endPoint x: 925, endPoint y: 346, distance: 17.0
click at [925, 362] on div "32227 101-101-58-410-62015 Novotech CRO DIRECT_FEES, INVESTIGATOR_FEES, PASS_TH…" at bounding box center [831, 461] width 1377 height 591
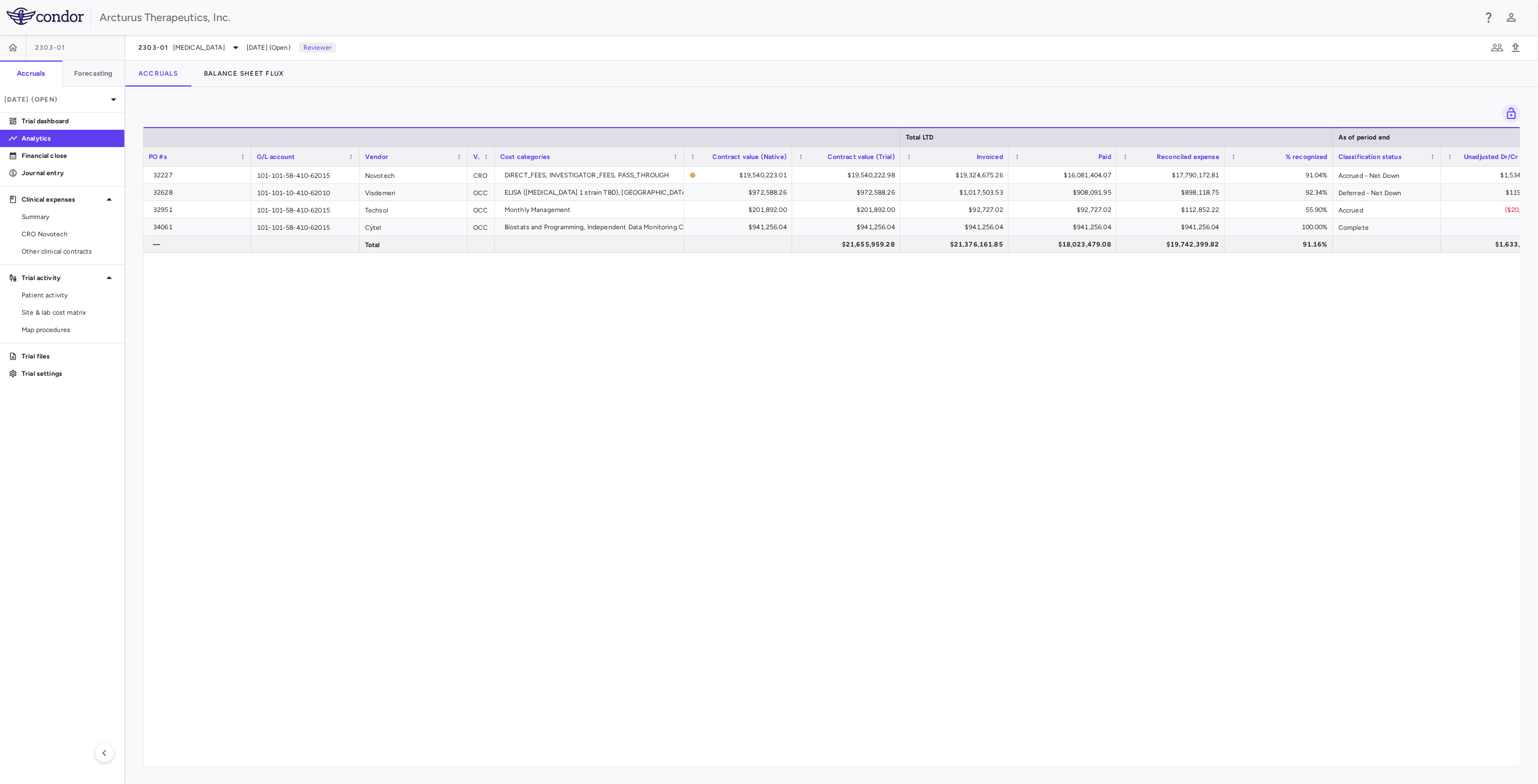
click at [771, 365] on div "32227 101-101-58-410-62015 Novotech CRO DIRECT_FEES, INVESTIGATOR_FEES, PASS_TH…" at bounding box center [831, 461] width 1377 height 591
click at [806, 399] on div "32227 101-101-58-410-62015 Novotech CRO DIRECT_FEES, INVESTIGATOR_FEES, PASS_TH…" at bounding box center [831, 461] width 1377 height 591
click at [851, 349] on div "32227 101-101-58-410-62015 Novotech CRO DIRECT_FEES, INVESTIGATOR_FEES, PASS_TH…" at bounding box center [831, 461] width 1377 height 591
click at [875, 372] on div "32227 101-101-58-410-62015 Novotech CRO DIRECT_FEES, INVESTIGATOR_FEES, PASS_TH…" at bounding box center [831, 461] width 1377 height 591
drag, startPoint x: 679, startPoint y: 312, endPoint x: 758, endPoint y: 433, distance: 144.5
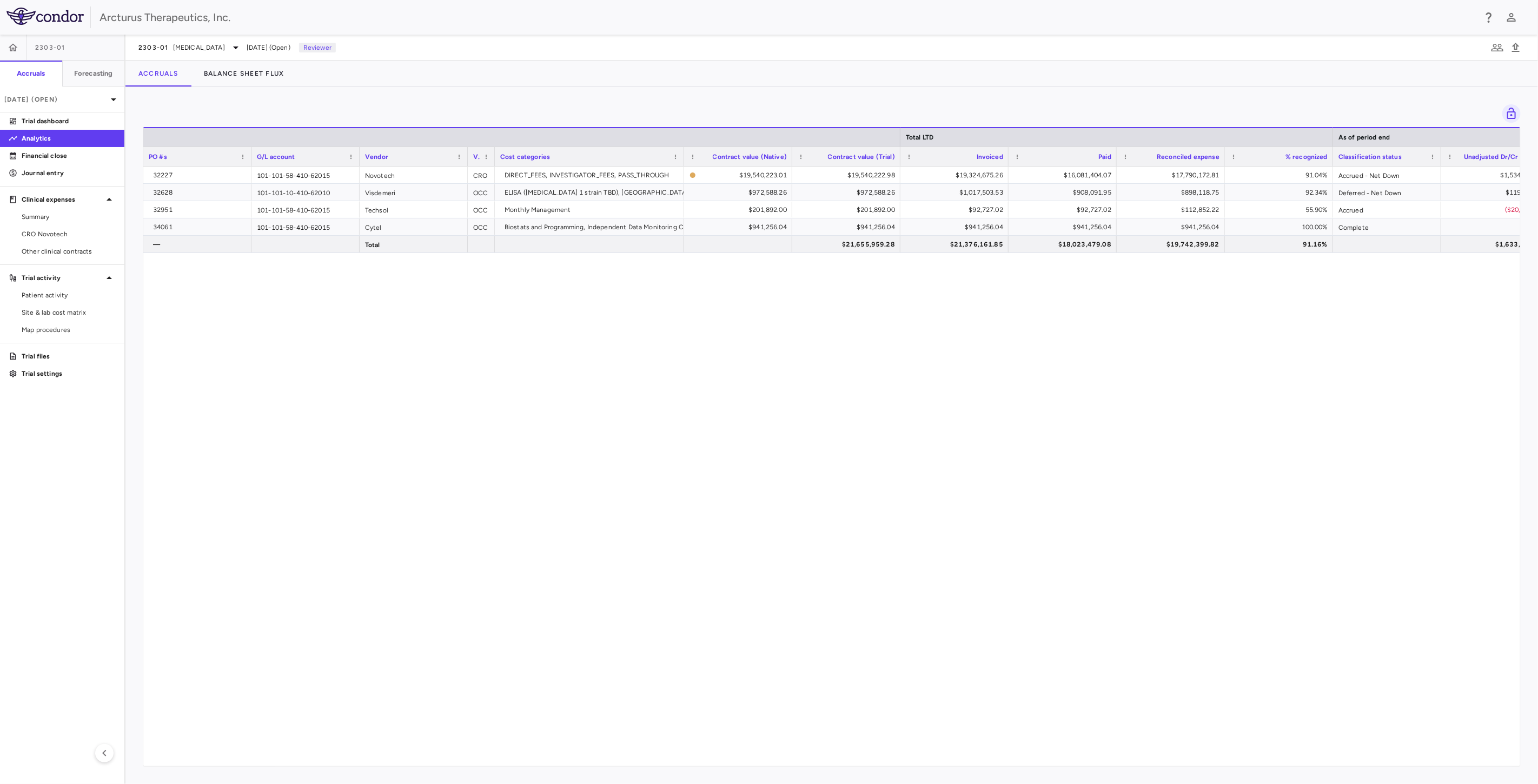
click at [679, 312] on div "32227 101-101-58-410-62015 Novotech CRO DIRECT_FEES, INVESTIGATOR_FEES, PASS_TH…" at bounding box center [831, 461] width 1377 height 591
drag, startPoint x: 758, startPoint y: 433, endPoint x: 802, endPoint y: 352, distance: 92.2
click at [772, 420] on div "32227 101-101-58-410-62015 Novotech CRO DIRECT_FEES, INVESTIGATOR_FEES, PASS_TH…" at bounding box center [831, 461] width 1377 height 591
drag, startPoint x: 805, startPoint y: 337, endPoint x: 830, endPoint y: 374, distance: 44.7
click at [807, 341] on div "32227 101-101-58-410-62015 Novotech CRO DIRECT_FEES, INVESTIGATOR_FEES, PASS_TH…" at bounding box center [831, 461] width 1377 height 591
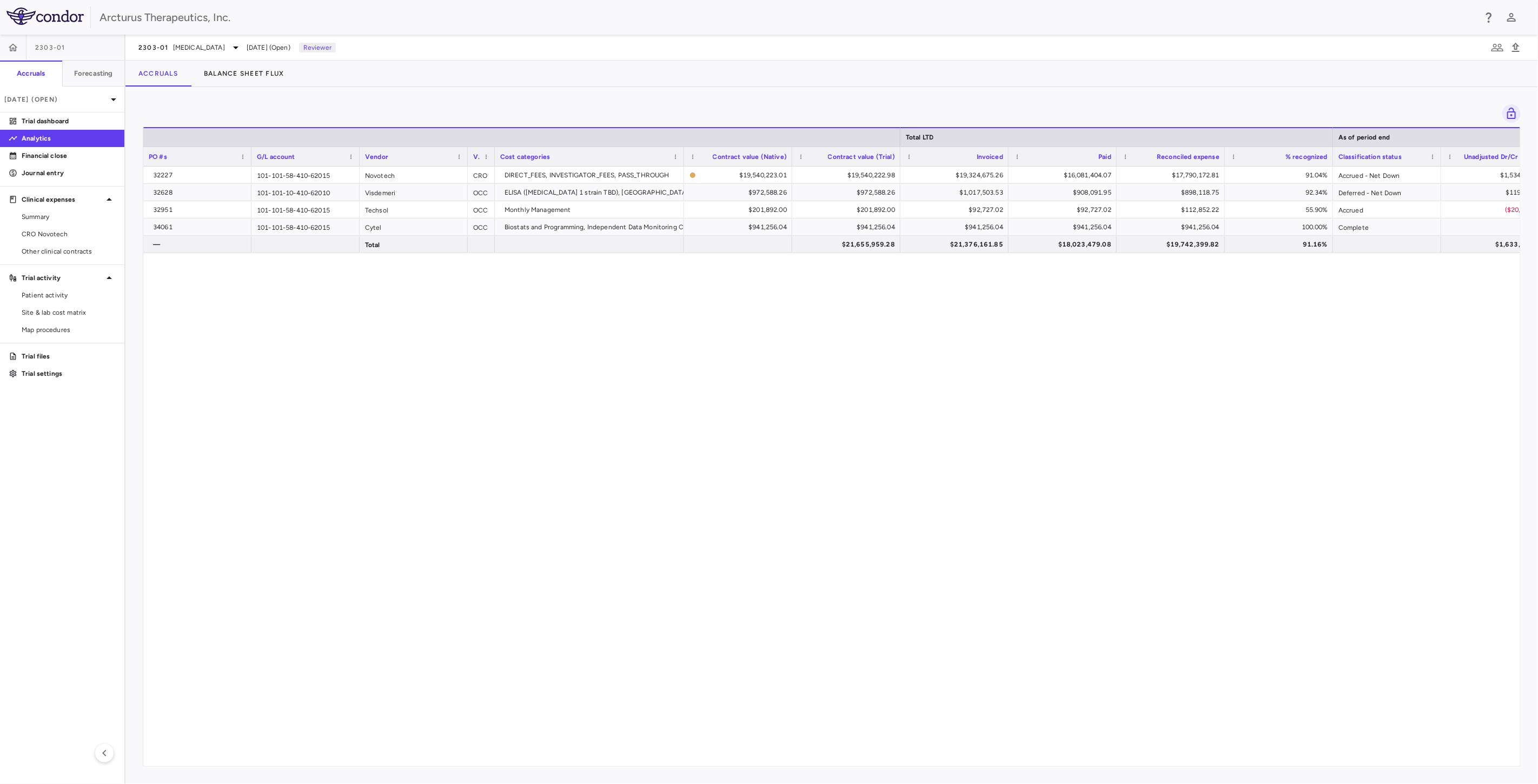
click at [910, 432] on div "32227 101-101-58-410-62015 Novotech CRO DIRECT_FEES, INVESTIGATOR_FEES, PASS_TH…" at bounding box center [831, 461] width 1377 height 591
drag, startPoint x: 853, startPoint y: 325, endPoint x: 850, endPoint y: 452, distance: 127.0
click at [722, 432] on div "32227 101-101-58-410-62015 Novotech CRO DIRECT_FEES, INVESTIGATOR_FEES, PASS_TH…" at bounding box center [831, 461] width 1377 height 591
drag, startPoint x: 850, startPoint y: 452, endPoint x: 845, endPoint y: 350, distance: 102.1
click at [843, 435] on div "32227 101-101-58-410-62015 Novotech CRO DIRECT_FEES, INVESTIGATOR_FEES, PASS_TH…" at bounding box center [831, 461] width 1377 height 591
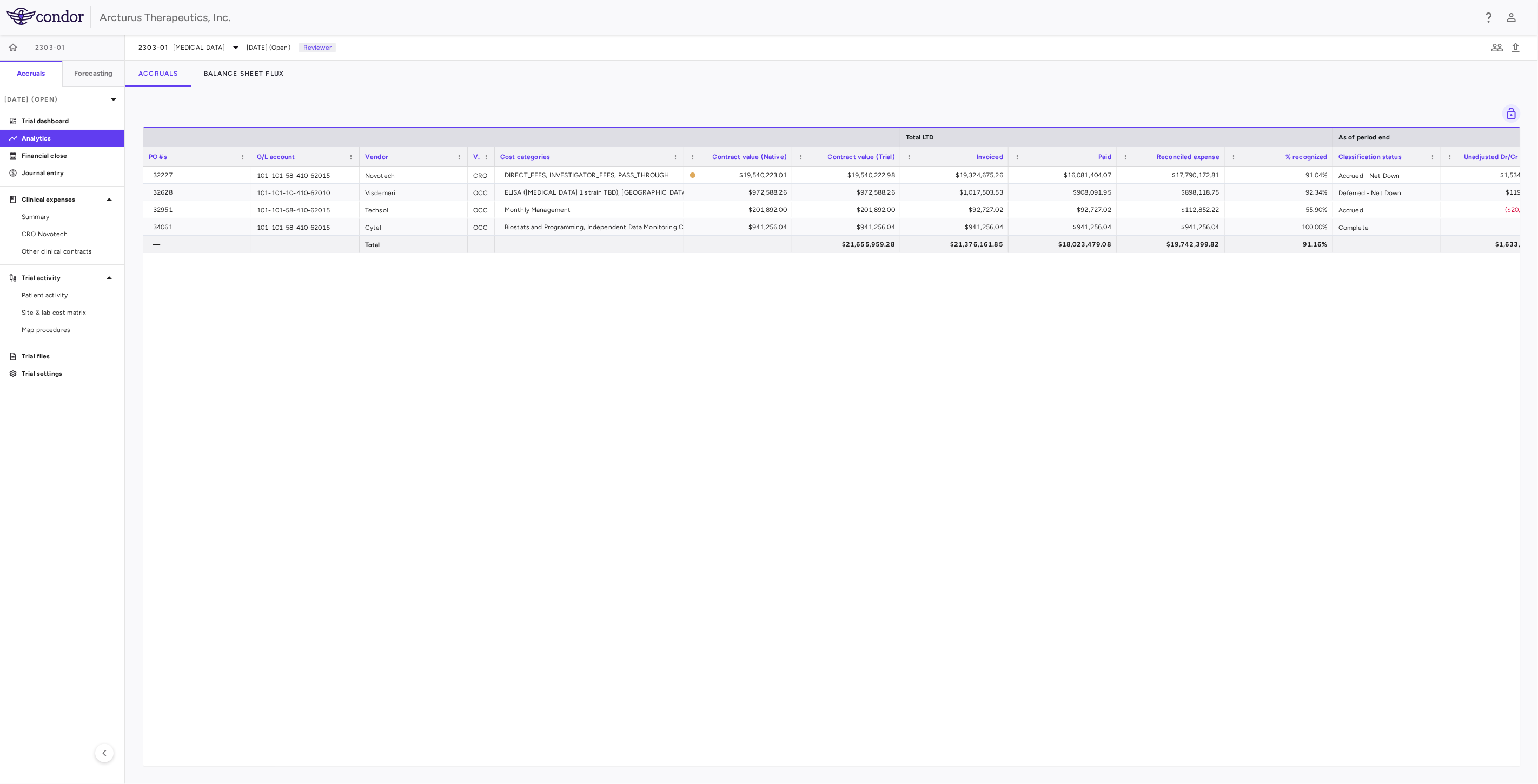
drag, startPoint x: 895, startPoint y: 337, endPoint x: 960, endPoint y: 512, distance: 186.7
click at [1050, 508] on div "32227 101-101-58-410-62015 Novotech CRO DIRECT_FEES, INVESTIGATOR_FEES, PASS_TH…" at bounding box center [831, 461] width 1377 height 591
drag, startPoint x: 943, startPoint y: 511, endPoint x: 784, endPoint y: 423, distance: 181.7
click at [868, 489] on div "32227 101-101-58-410-62015 Novotech CRO DIRECT_FEES, INVESTIGATOR_FEES, PASS_TH…" at bounding box center [831, 461] width 1377 height 591
drag, startPoint x: 784, startPoint y: 423, endPoint x: 772, endPoint y: 390, distance: 35.1
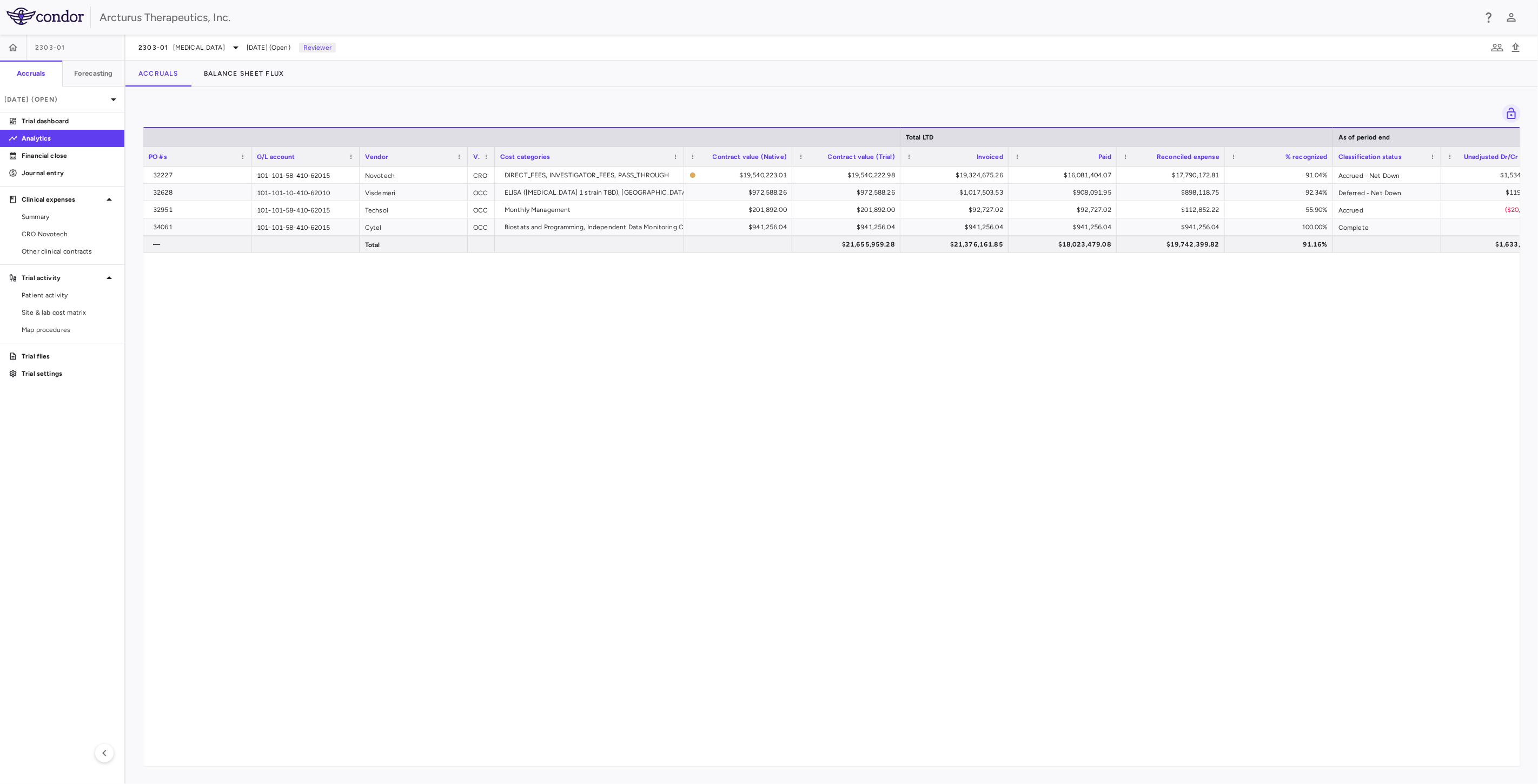
click at [772, 390] on div "32227 101-101-58-410-62015 Novotech CRO DIRECT_FEES, INVESTIGATOR_FEES, PASS_TH…" at bounding box center [831, 461] width 1377 height 591
drag, startPoint x: 788, startPoint y: 377, endPoint x: 885, endPoint y: 390, distance: 97.9
click at [880, 383] on div "32227 101-101-58-410-62015 Novotech CRO DIRECT_FEES, INVESTIGATOR_FEES, PASS_TH…" at bounding box center [831, 461] width 1377 height 591
click at [885, 390] on div "32227 101-101-58-410-62015 Novotech CRO DIRECT_FEES, INVESTIGATOR_FEES, PASS_TH…" at bounding box center [831, 461] width 1377 height 591
click at [737, 430] on div "32227 101-101-58-410-62015 Novotech CRO DIRECT_FEES, INVESTIGATOR_FEES, PASS_TH…" at bounding box center [831, 461] width 1377 height 591
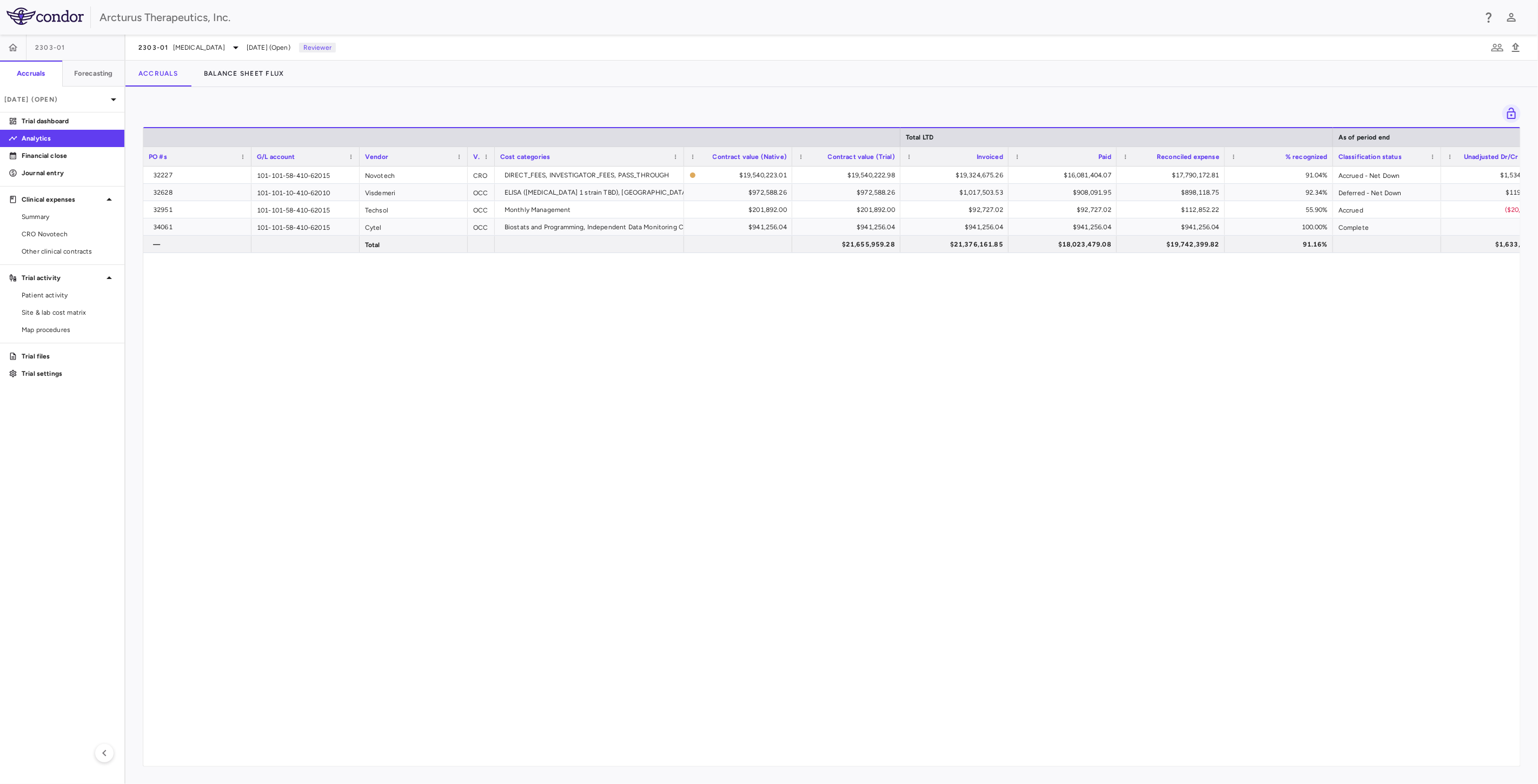
drag, startPoint x: 763, startPoint y: 469, endPoint x: 751, endPoint y: 403, distance: 67.1
click at [763, 468] on div "32227 101-101-58-410-62015 Novotech CRO DIRECT_FEES, INVESTIGATOR_FEES, PASS_TH…" at bounding box center [831, 461] width 1377 height 591
drag, startPoint x: 750, startPoint y: 398, endPoint x: 759, endPoint y: 414, distance: 18.4
click at [750, 400] on div "32227 101-101-58-410-62015 Novotech CRO DIRECT_FEES, INVESTIGATOR_FEES, PASS_TH…" at bounding box center [831, 461] width 1377 height 591
click at [759, 414] on div "32227 101-101-58-410-62015 Novotech CRO DIRECT_FEES, INVESTIGATOR_FEES, PASS_TH…" at bounding box center [831, 461] width 1377 height 591
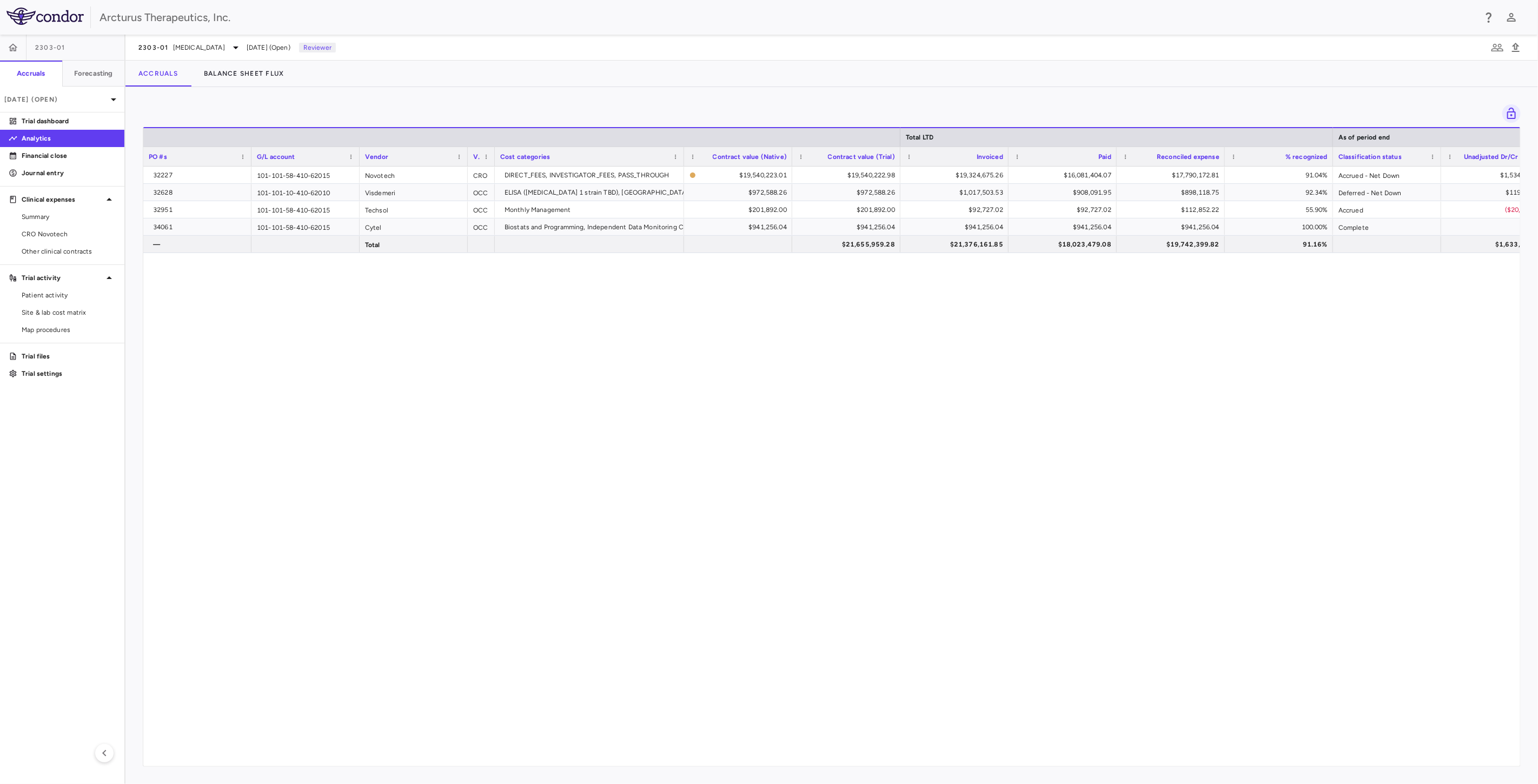
click at [915, 272] on div "32227 101-101-58-410-62015 Novotech CRO DIRECT_FEES, INVESTIGATOR_FEES, PASS_TH…" at bounding box center [831, 461] width 1377 height 591
drag, startPoint x: 1022, startPoint y: 360, endPoint x: 1028, endPoint y: 360, distance: 6.0
click at [1022, 360] on div "32227 101-101-58-410-62015 Novotech CRO DIRECT_FEES, INVESTIGATOR_FEES, PASS_TH…" at bounding box center [831, 461] width 1377 height 591
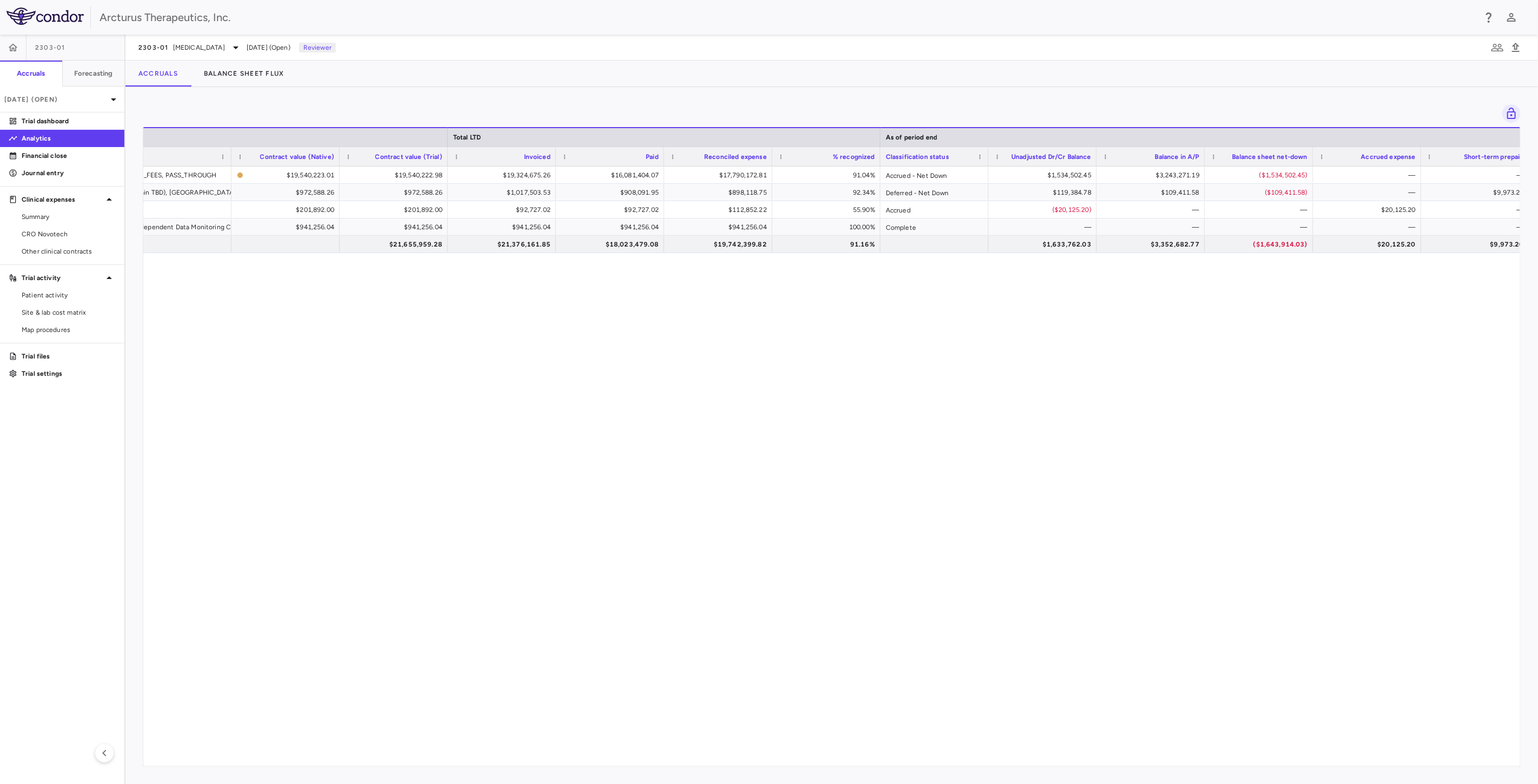
scroll to position [0, 560]
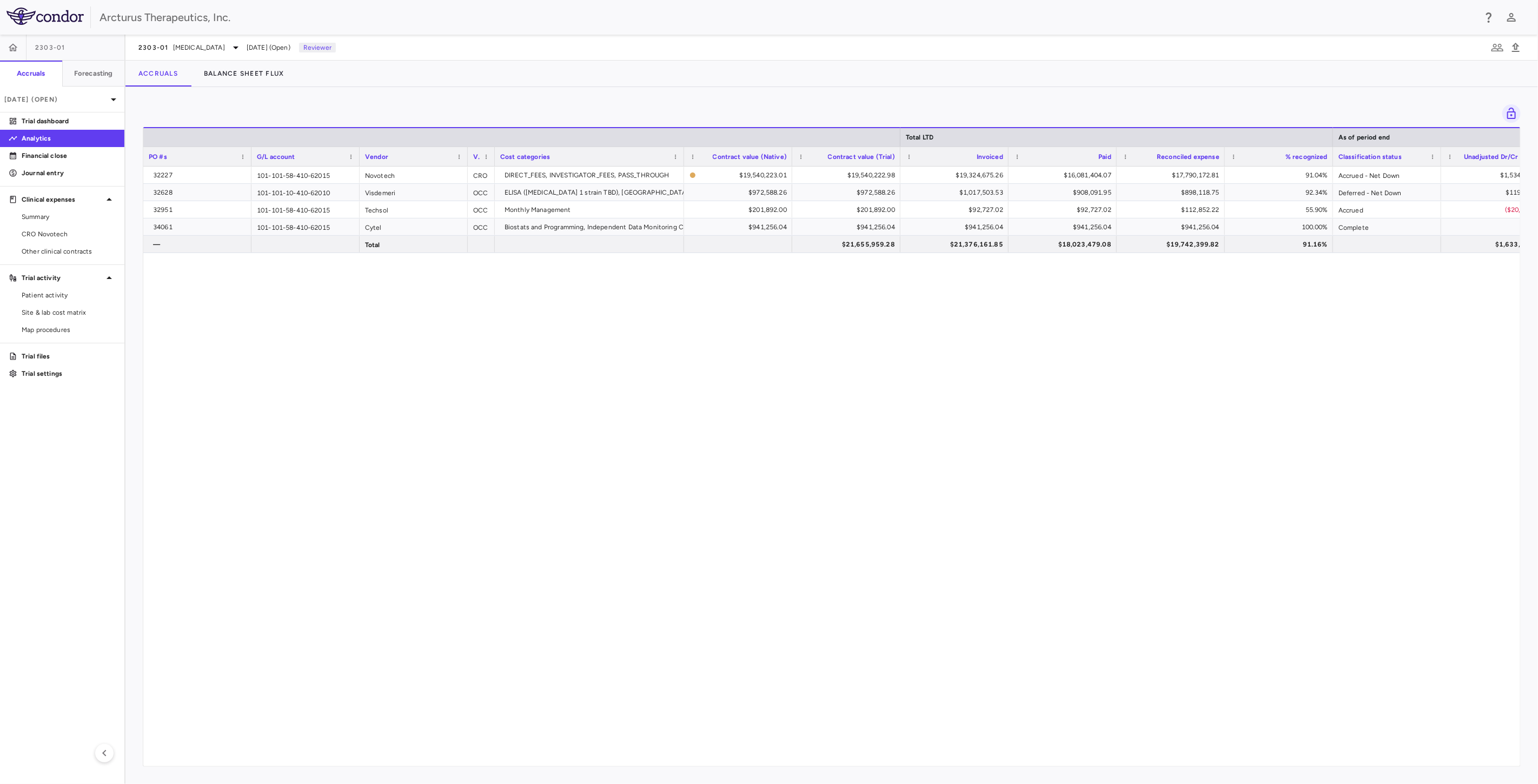
click at [910, 333] on div "32227 101-101-58-410-62015 Novotech CRO DIRECT_FEES, INVESTIGATOR_FEES, PASS_TH…" at bounding box center [831, 461] width 1377 height 591
drag, startPoint x: 910, startPoint y: 414, endPoint x: 912, endPoint y: 396, distance: 18.1
click at [911, 409] on div "32227 101-101-58-410-62015 Novotech CRO DIRECT_FEES, INVESTIGATOR_FEES, PASS_TH…" at bounding box center [831, 461] width 1377 height 591
drag, startPoint x: 916, startPoint y: 319, endPoint x: 923, endPoint y: 344, distance: 26.0
click at [916, 320] on div "32227 101-101-58-410-62015 Novotech CRO DIRECT_FEES, INVESTIGATOR_FEES, PASS_TH…" at bounding box center [831, 461] width 1377 height 591
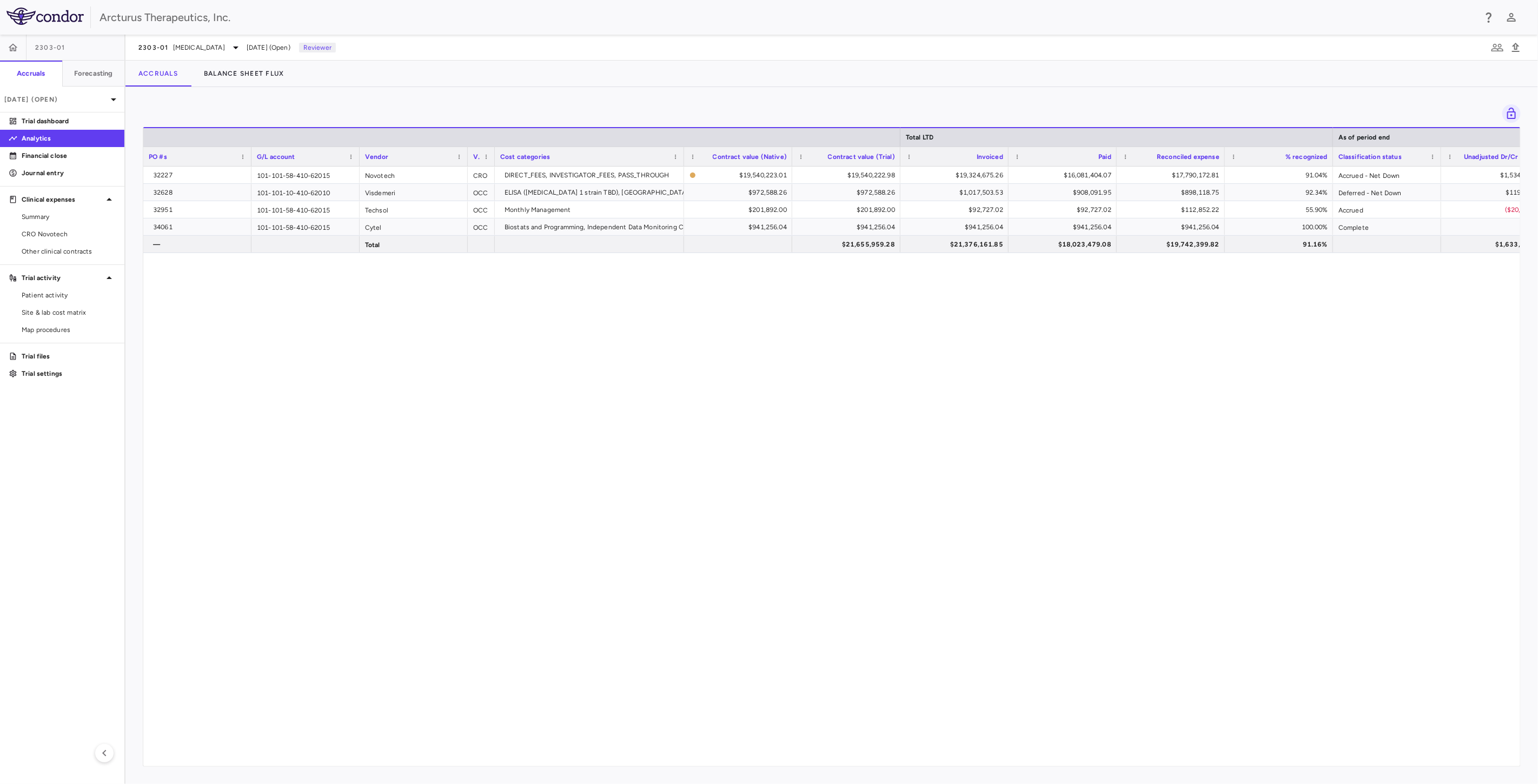
click at [935, 379] on div "32227 101-101-58-410-62015 Novotech CRO DIRECT_FEES, INVESTIGATOR_FEES, PASS_TH…" at bounding box center [831, 461] width 1377 height 591
click at [848, 364] on div "32227 101-101-58-410-62015 Novotech CRO DIRECT_FEES, INVESTIGATOR_FEES, PASS_TH…" at bounding box center [831, 461] width 1377 height 591
click at [852, 444] on div "32227 101-101-58-410-62015 Novotech CRO DIRECT_FEES, INVESTIGATOR_FEES, PASS_TH…" at bounding box center [831, 461] width 1377 height 591
drag, startPoint x: 825, startPoint y: 350, endPoint x: 835, endPoint y: 396, distance: 47.1
click at [825, 353] on div "32227 101-101-58-410-62015 Novotech CRO DIRECT_FEES, INVESTIGATOR_FEES, PASS_TH…" at bounding box center [831, 461] width 1377 height 591
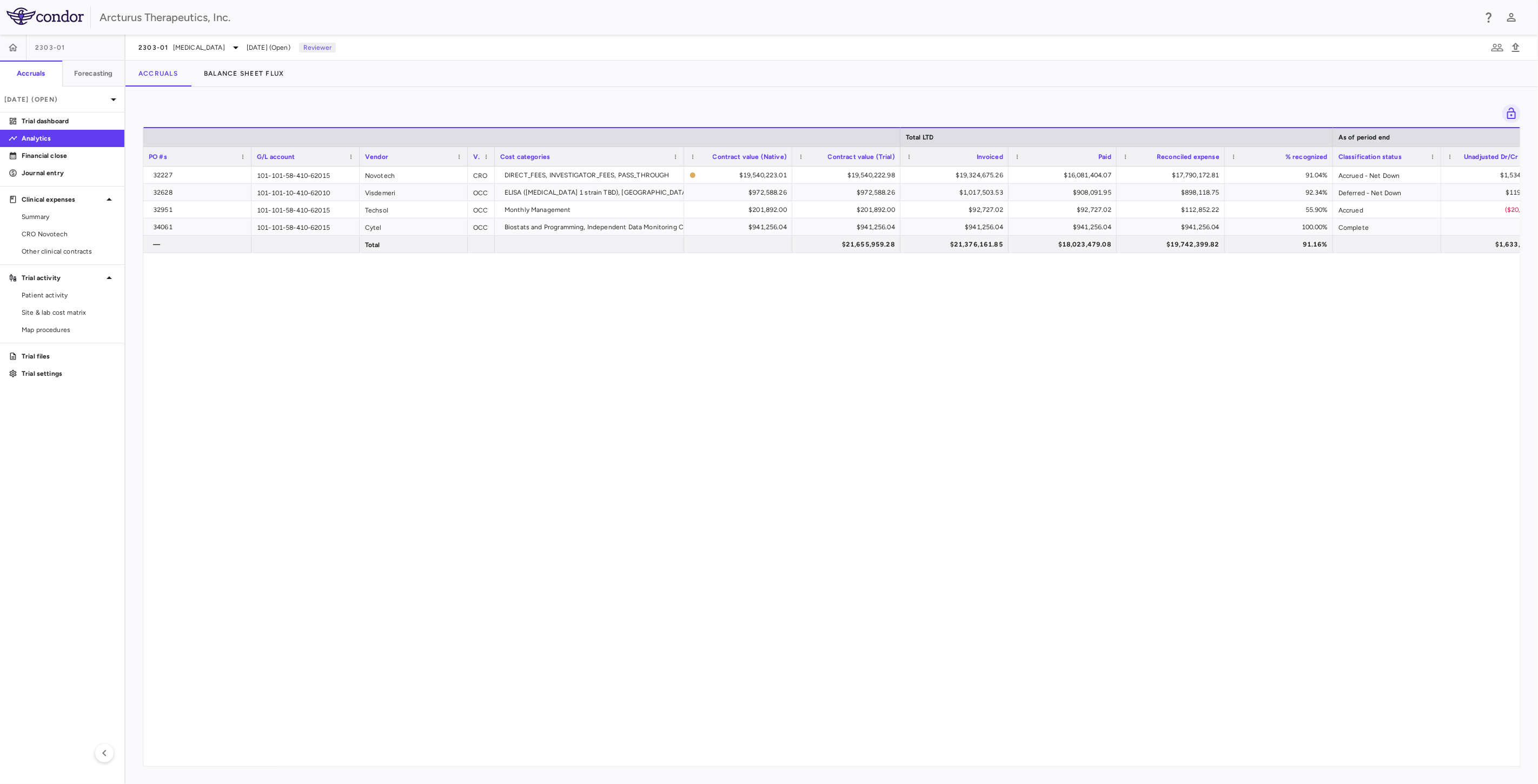
drag, startPoint x: 840, startPoint y: 415, endPoint x: 851, endPoint y: 436, distance: 23.7
click at [840, 416] on div "32227 101-101-58-410-62015 Novotech CRO DIRECT_FEES, INVESTIGATOR_FEES, PASS_TH…" at bounding box center [831, 461] width 1377 height 591
click at [778, 376] on div "32227 101-101-58-410-62015 Novotech CRO DIRECT_FEES, INVESTIGATOR_FEES, PASS_TH…" at bounding box center [831, 461] width 1377 height 591
click at [790, 450] on div "32227 101-101-58-410-62015 Novotech CRO DIRECT_FEES, INVESTIGATOR_FEES, PASS_TH…" at bounding box center [831, 461] width 1377 height 591
drag, startPoint x: 787, startPoint y: 352, endPoint x: 803, endPoint y: 402, distance: 52.5
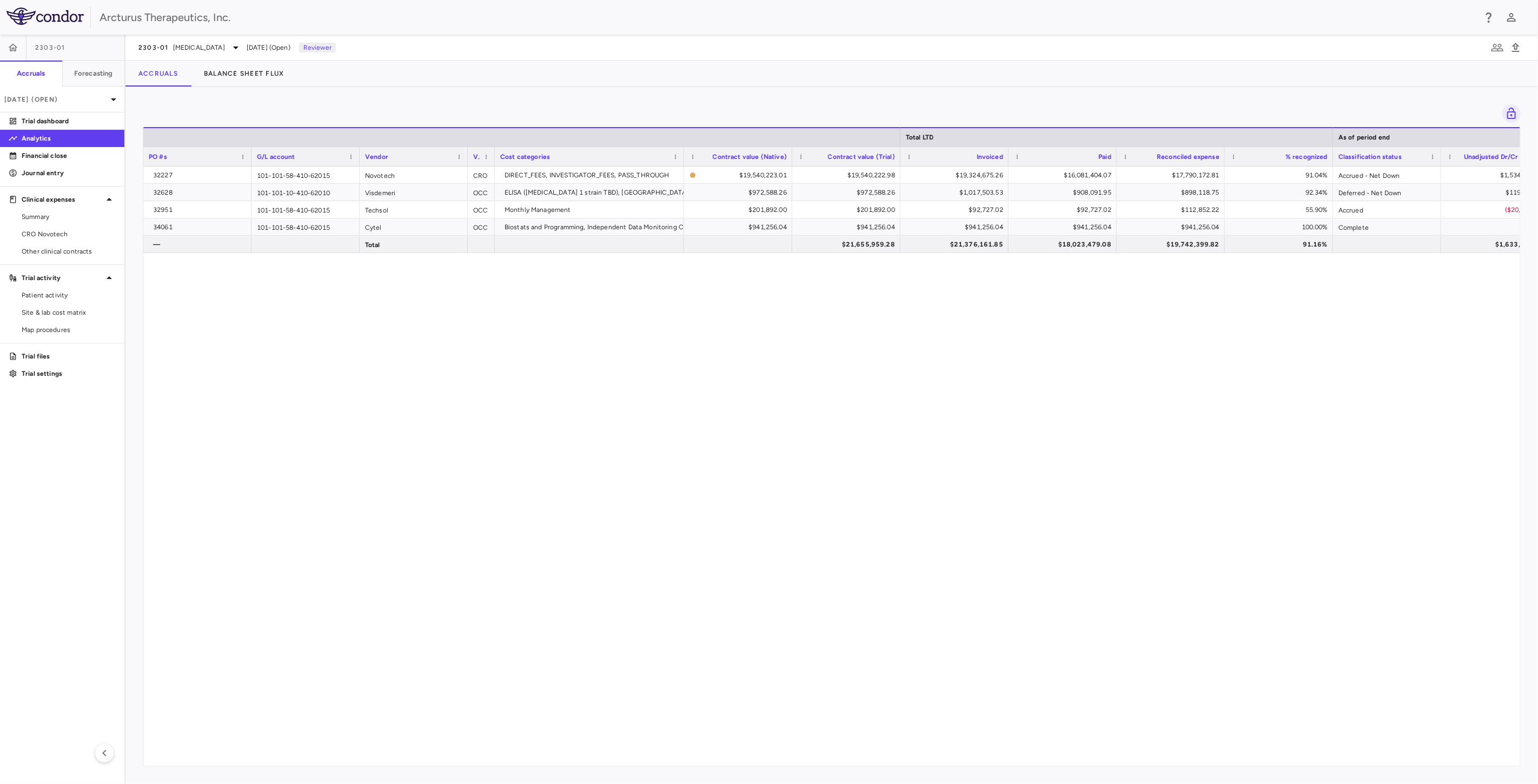
click at [787, 352] on div "32227 101-101-58-410-62015 Novotech CRO DIRECT_FEES, INVESTIGATOR_FEES, PASS_TH…" at bounding box center [831, 461] width 1377 height 591
click at [803, 401] on div "32227 101-101-58-410-62015 Novotech CRO DIRECT_FEES, INVESTIGATOR_FEES, PASS_TH…" at bounding box center [831, 461] width 1377 height 591
click at [818, 352] on div "32227 101-101-58-410-62015 Novotech CRO DIRECT_FEES, INVESTIGATOR_FEES, PASS_TH…" at bounding box center [831, 461] width 1377 height 591
click at [820, 388] on div "32227 101-101-58-410-62015 Novotech CRO DIRECT_FEES, INVESTIGATOR_FEES, PASS_TH…" at bounding box center [831, 461] width 1377 height 591
drag, startPoint x: 815, startPoint y: 284, endPoint x: 834, endPoint y: 330, distance: 49.8
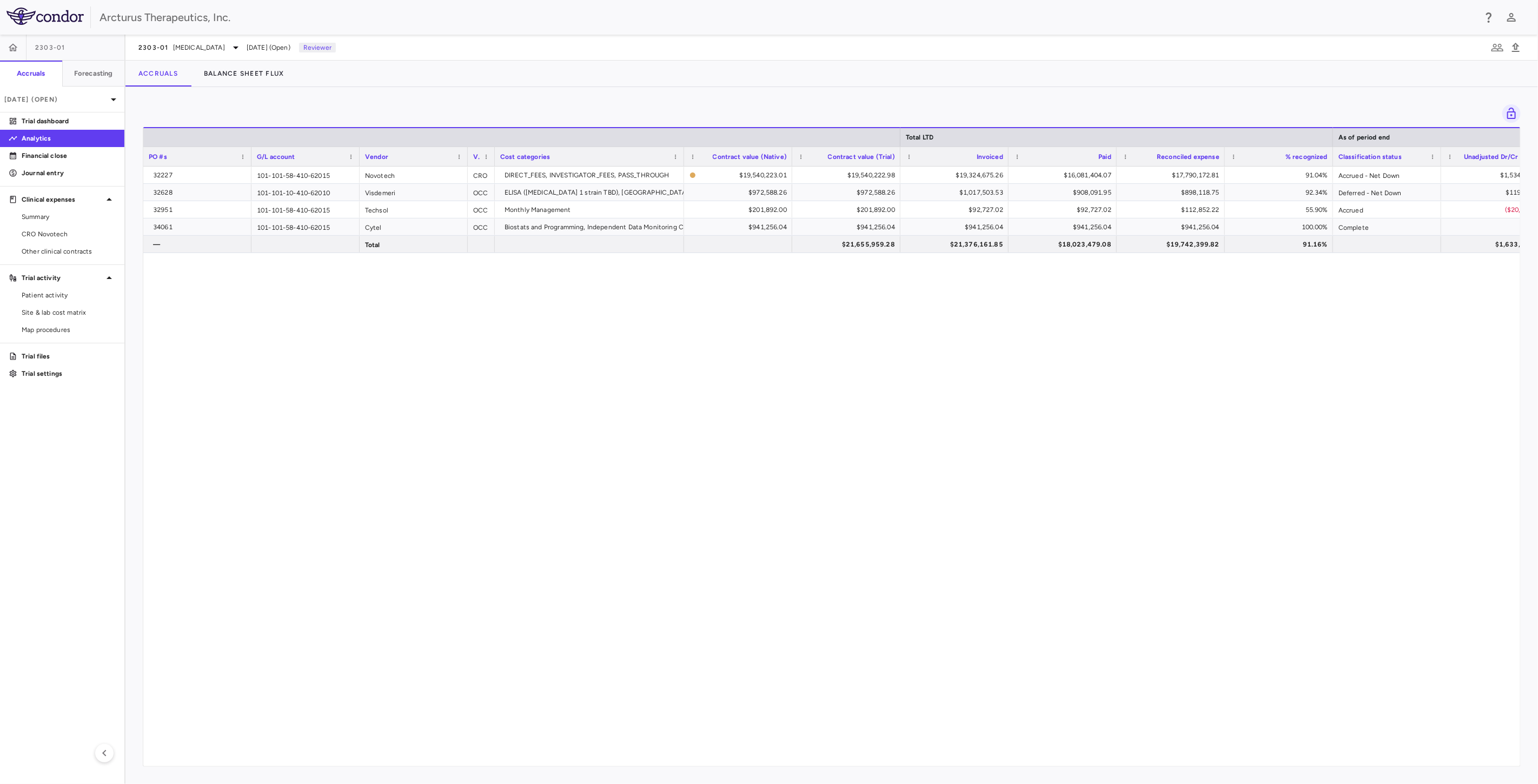
click at [815, 285] on div "32227 101-101-58-410-62015 Novotech CRO DIRECT_FEES, INVESTIGATOR_FEES, PASS_TH…" at bounding box center [831, 461] width 1377 height 591
drag, startPoint x: 835, startPoint y: 347, endPoint x: 829, endPoint y: 289, distance: 58.3
click at [835, 346] on div "32227 101-101-58-410-62015 Novotech CRO DIRECT_FEES, INVESTIGATOR_FEES, PASS_TH…" at bounding box center [831, 461] width 1377 height 591
click at [829, 289] on div "32227 101-101-58-410-62015 Novotech CRO DIRECT_FEES, INVESTIGATOR_FEES, PASS_TH…" at bounding box center [831, 461] width 1377 height 591
click at [835, 315] on div "32227 101-101-58-410-62015 Novotech CRO DIRECT_FEES, INVESTIGATOR_FEES, PASS_TH…" at bounding box center [831, 461] width 1377 height 591
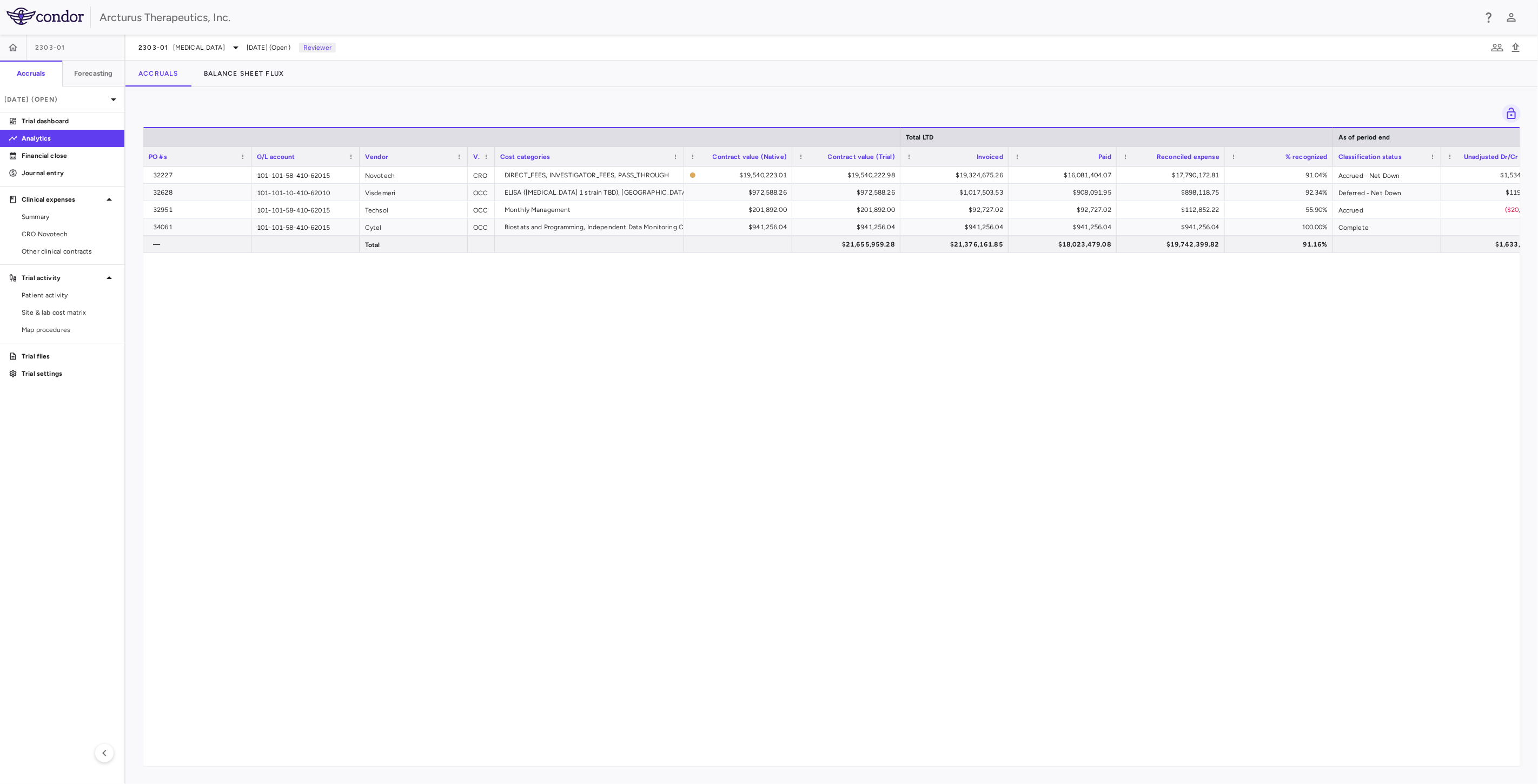
click at [695, 273] on div "32227 101-101-58-410-62015 Novotech CRO DIRECT_FEES, INVESTIGATOR_FEES, PASS_TH…" at bounding box center [831, 461] width 1377 height 591
drag, startPoint x: 731, startPoint y: 347, endPoint x: 745, endPoint y: 334, distance: 19.1
click at [731, 347] on div "32227 101-101-58-410-62015 Novotech CRO DIRECT_FEES, INVESTIGATOR_FEES, PASS_TH…" at bounding box center [831, 461] width 1377 height 591
drag, startPoint x: 759, startPoint y: 314, endPoint x: 782, endPoint y: 344, distance: 37.8
click at [759, 315] on div "32227 101-101-58-410-62015 Novotech CRO DIRECT_FEES, INVESTIGATOR_FEES, PASS_TH…" at bounding box center [831, 461] width 1377 height 591
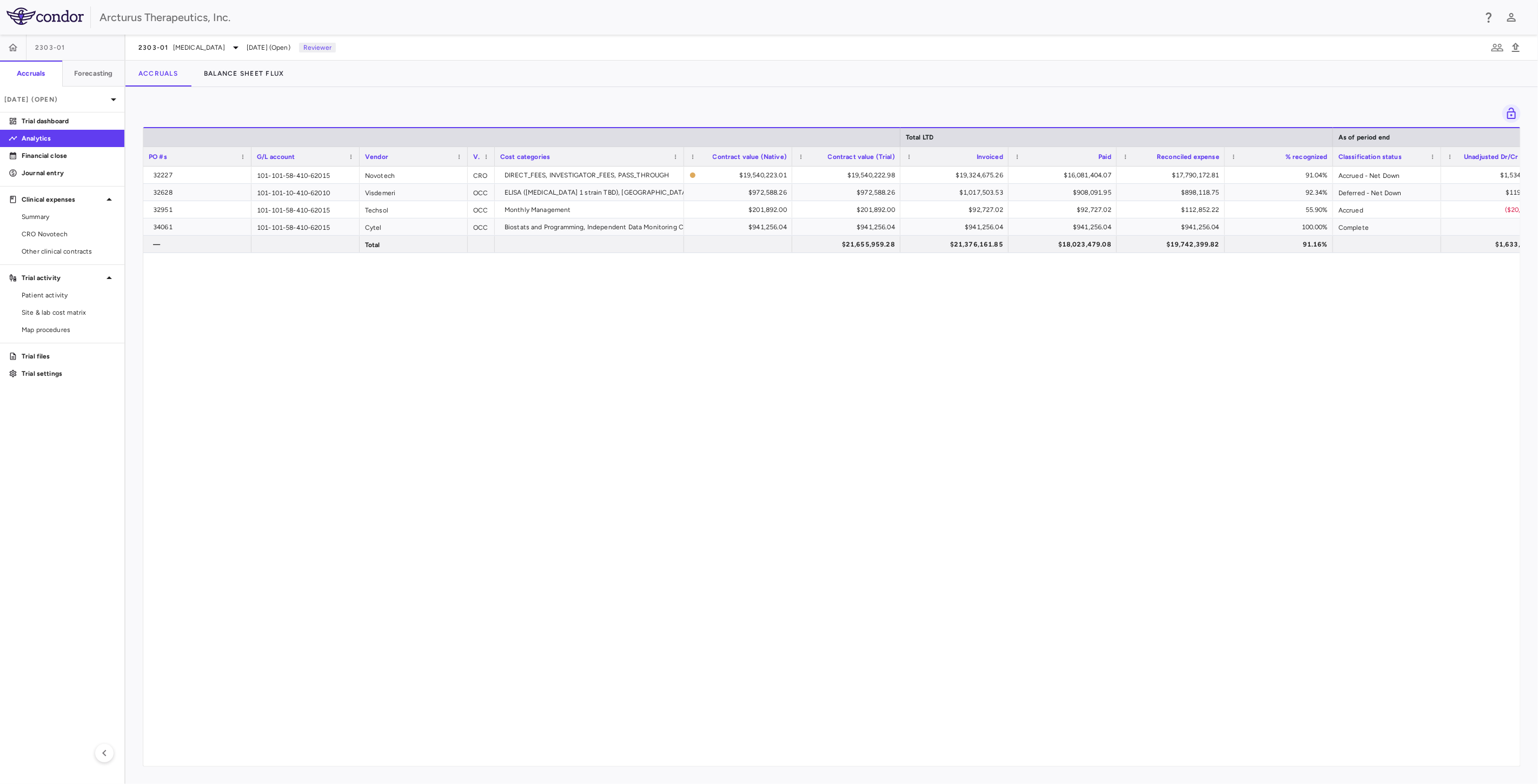
click at [783, 347] on div "32227 101-101-58-410-62015 Novotech CRO DIRECT_FEES, INVESTIGATOR_FEES, PASS_TH…" at bounding box center [831, 461] width 1377 height 591
click at [482, 361] on div "32227 101-101-58-410-62015 Novotech CRO DIRECT_FEES, INVESTIGATOR_FEES, PASS_TH…" at bounding box center [831, 461] width 1377 height 591
